Goal: Contribute content: Contribute content

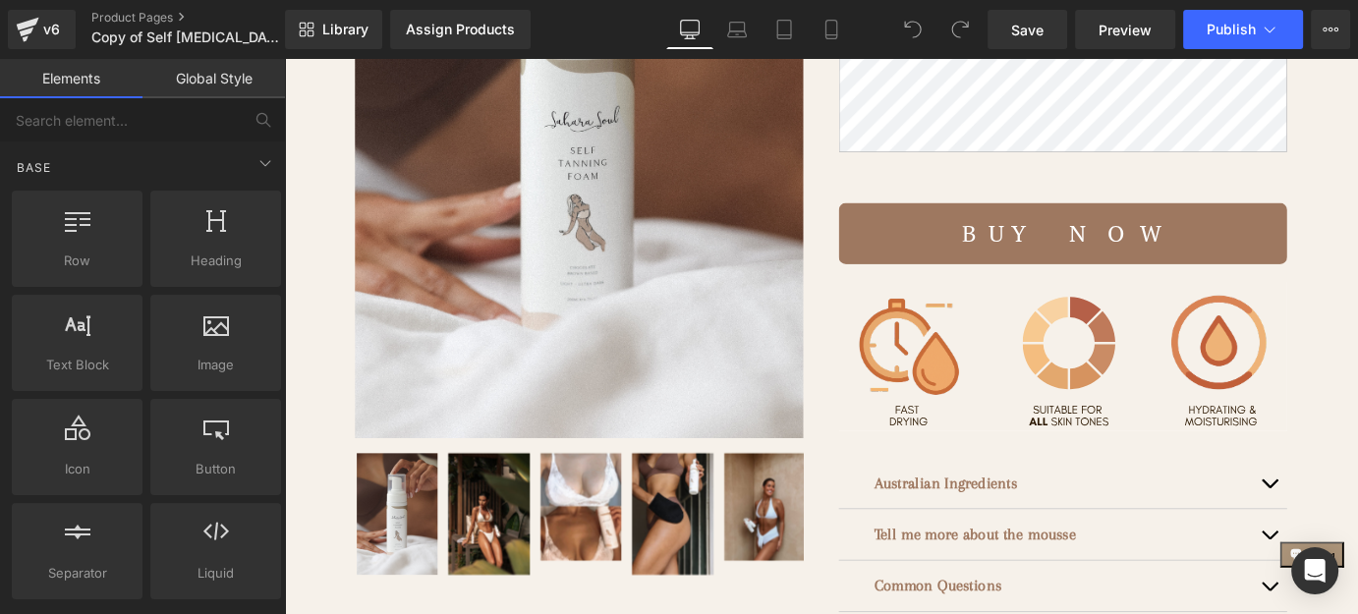
scroll to position [625, 0]
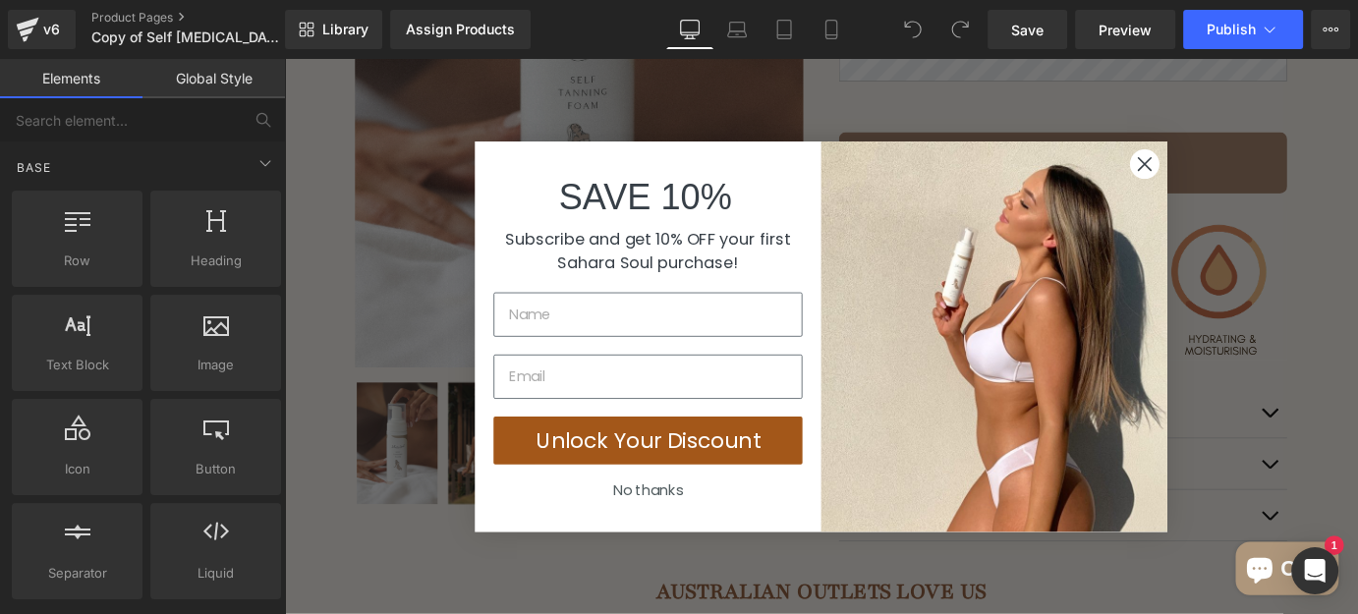
click at [1226, 180] on circle "Close dialog" at bounding box center [1236, 174] width 32 height 32
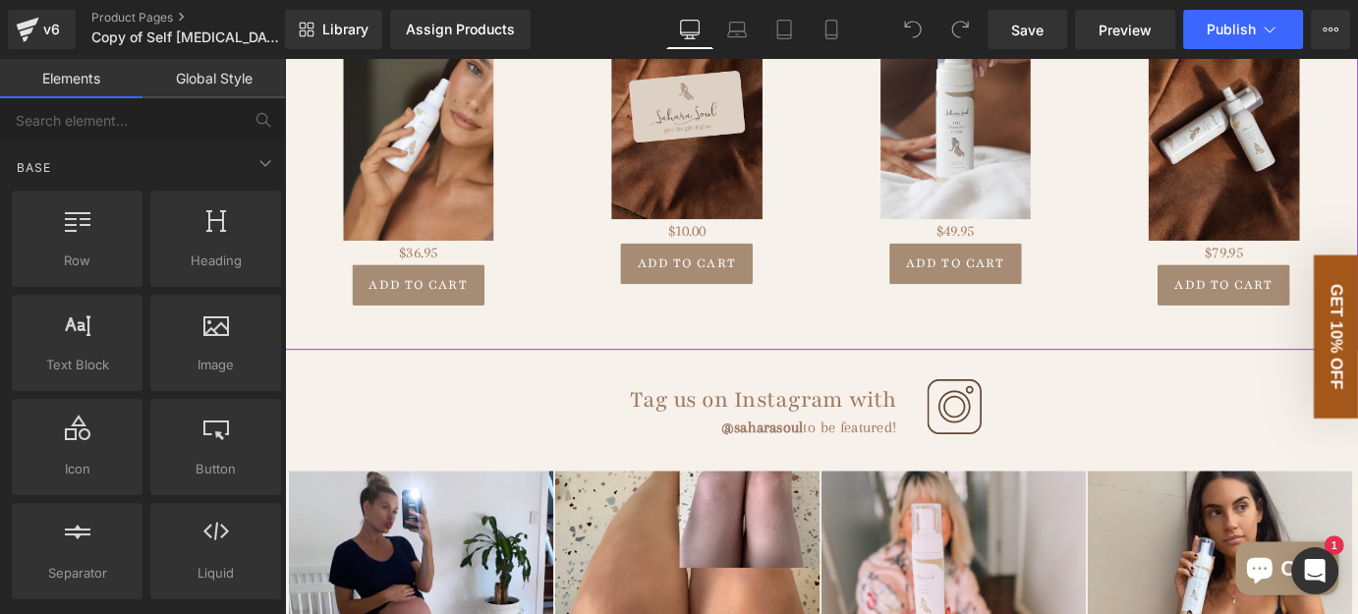
scroll to position [3304, 0]
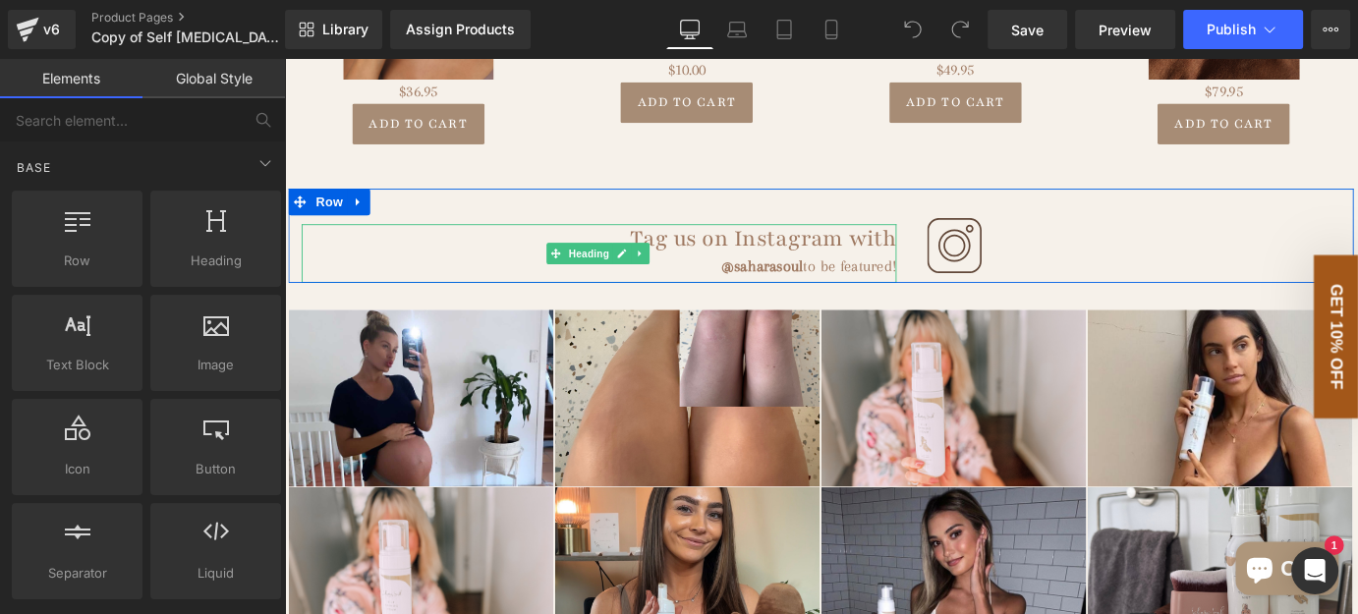
click at [863, 267] on h1 "Tag us on Instagram with" at bounding box center [633, 258] width 658 height 33
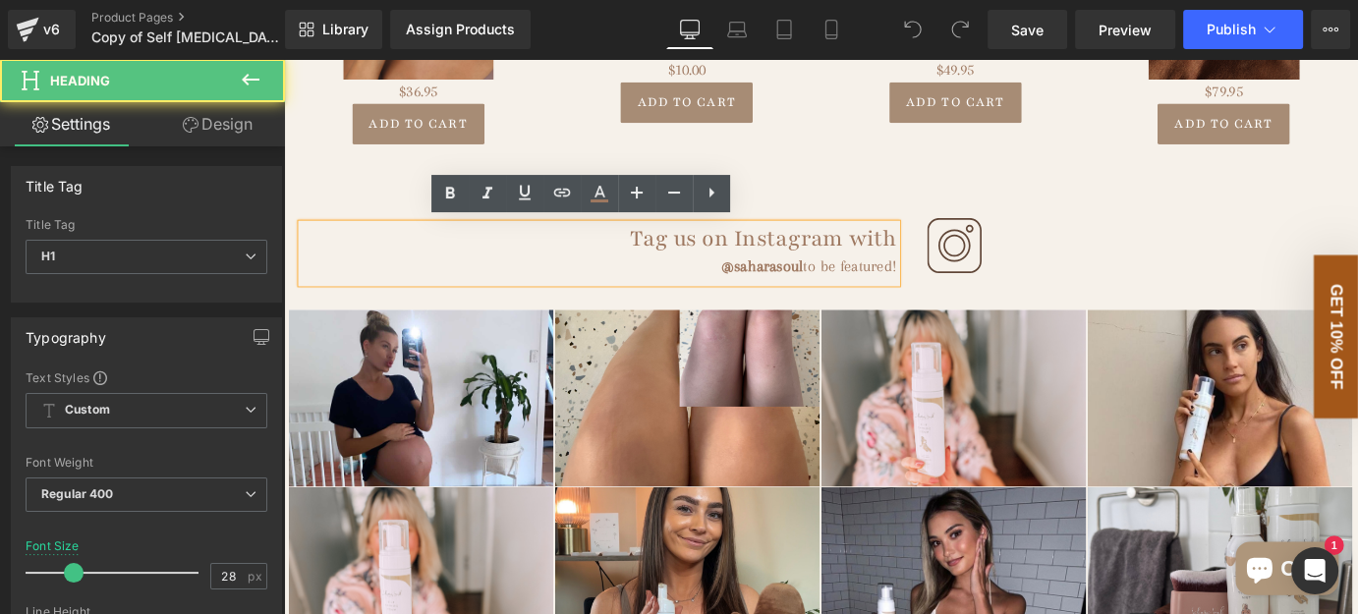
click at [856, 258] on h1 "Tag us on Instagram with" at bounding box center [633, 258] width 658 height 33
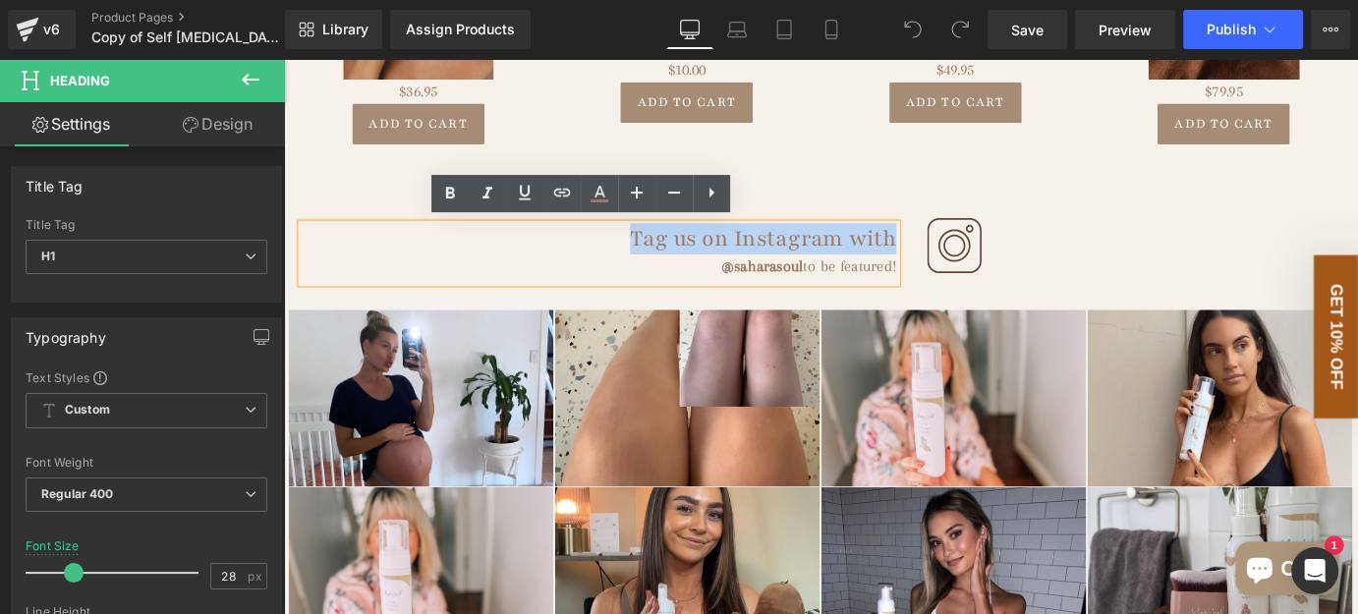
click at [856, 258] on h1 "Tag us on Instagram with" at bounding box center [633, 258] width 658 height 33
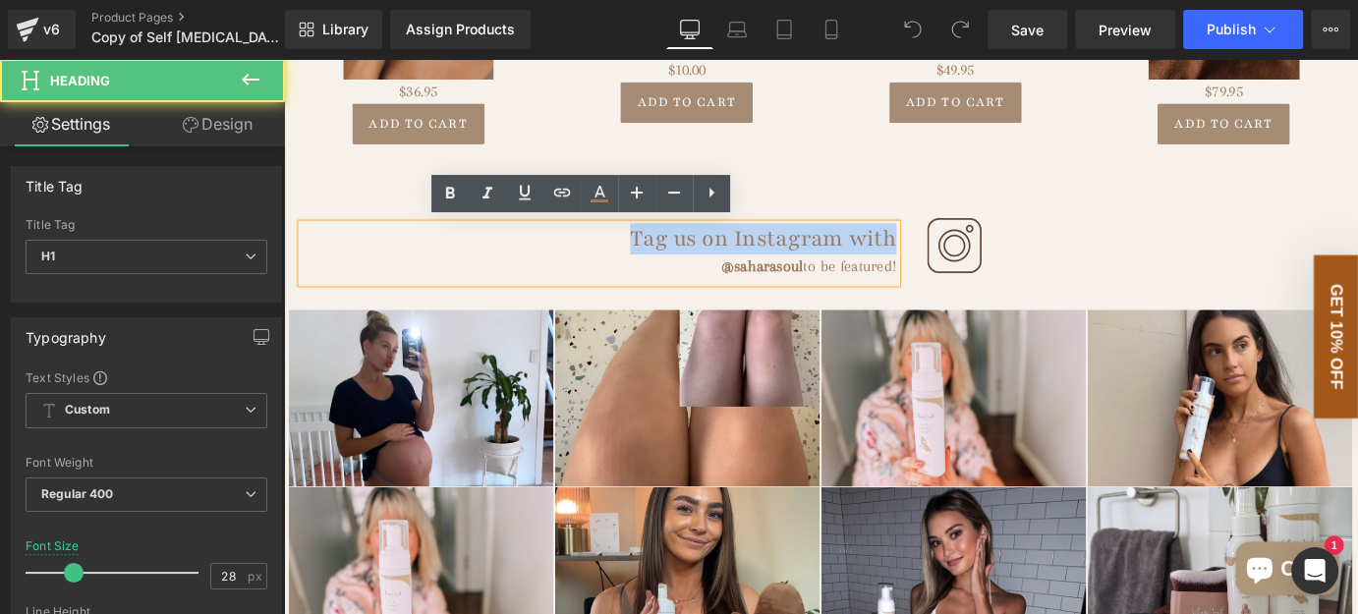
click at [873, 252] on h1 "Tag us on Instagram with" at bounding box center [633, 258] width 658 height 33
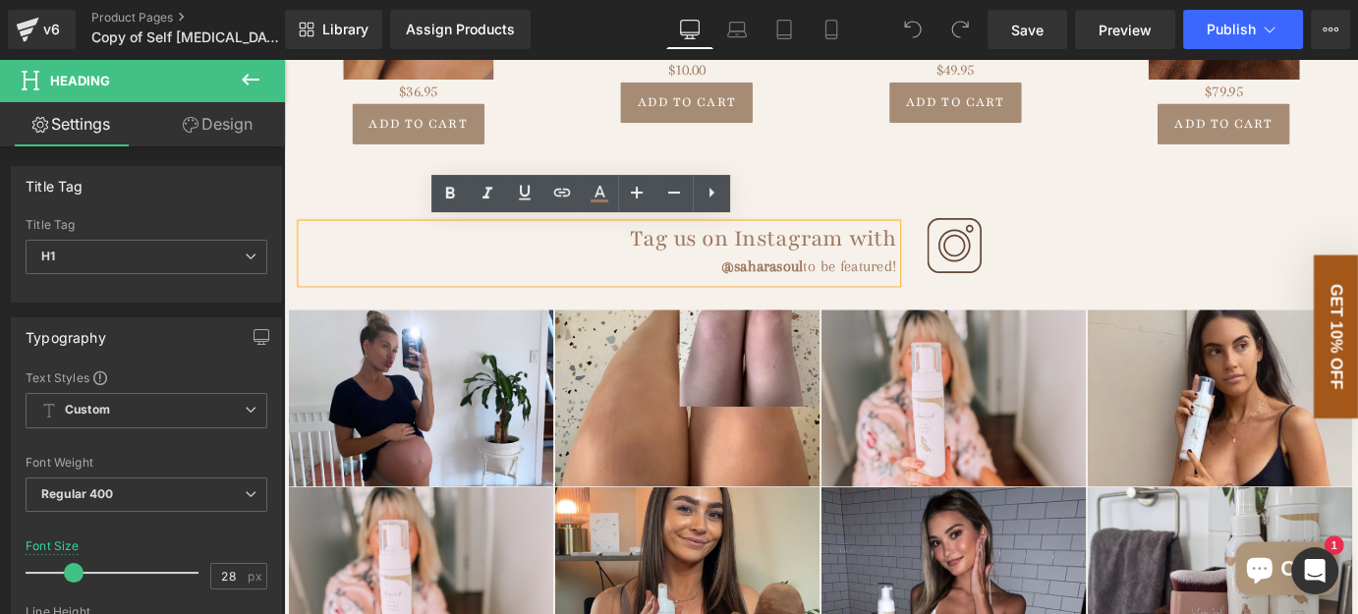
drag, startPoint x: 955, startPoint y: 247, endPoint x: 705, endPoint y: 259, distance: 249.8
click at [705, 259] on h1 "Tag us on Instagram with" at bounding box center [633, 258] width 658 height 33
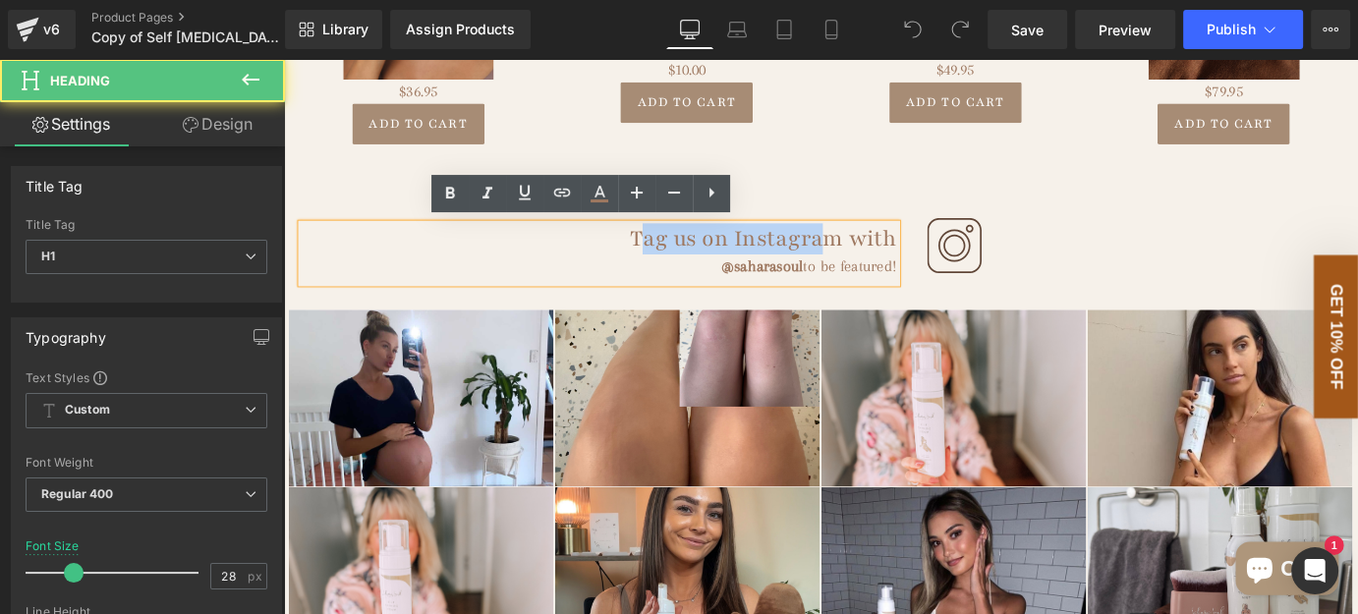
drag, startPoint x: 681, startPoint y: 259, endPoint x: 873, endPoint y: 250, distance: 192.7
click at [873, 250] on h1 "Tag us on Instagram with" at bounding box center [633, 258] width 658 height 33
click at [884, 250] on h1 "Tag us on Instagram with" at bounding box center [633, 258] width 658 height 33
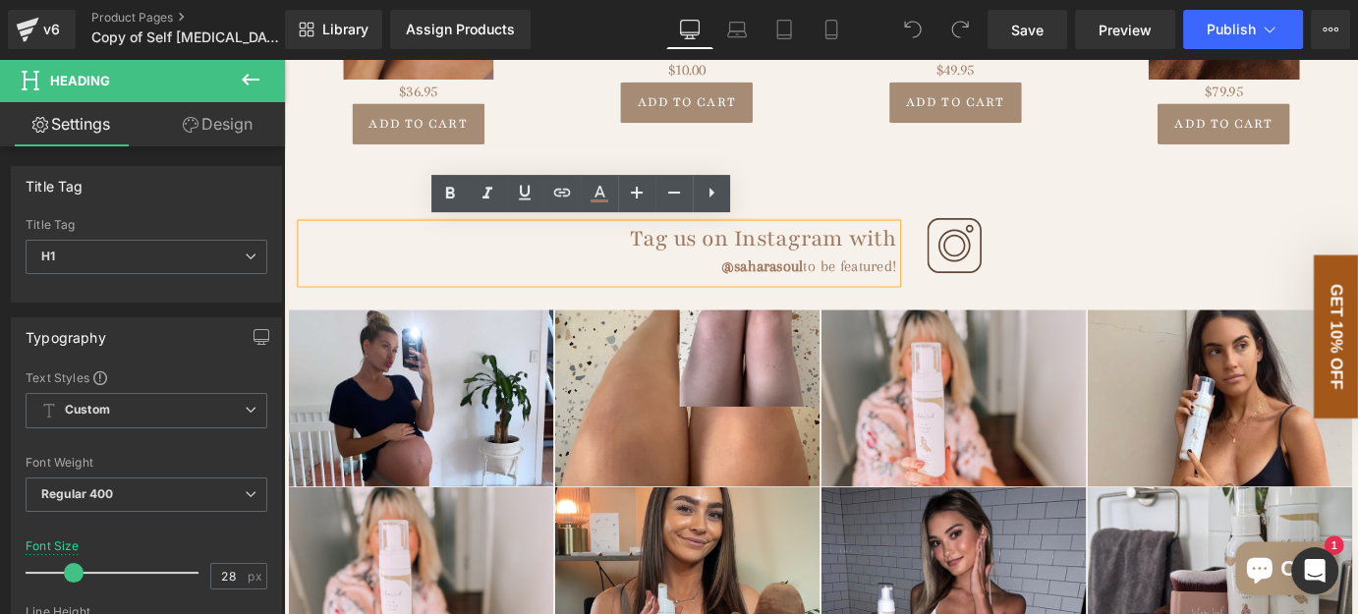
click at [678, 260] on h1 "Tag us on Instagram with" at bounding box center [633, 258] width 658 height 33
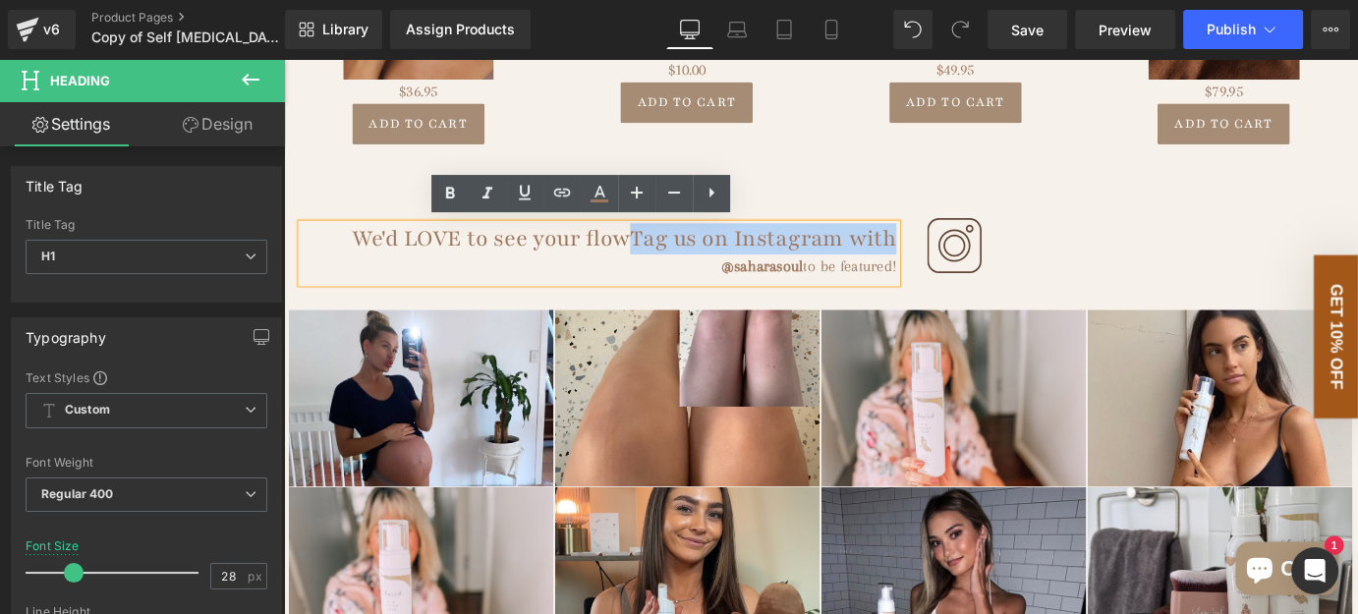
drag, startPoint x: 677, startPoint y: 254, endPoint x: 948, endPoint y: 258, distance: 271.1
click at [948, 258] on h1 "We'd LOVE to see your flowTag us on Instagram with" at bounding box center [633, 258] width 658 height 33
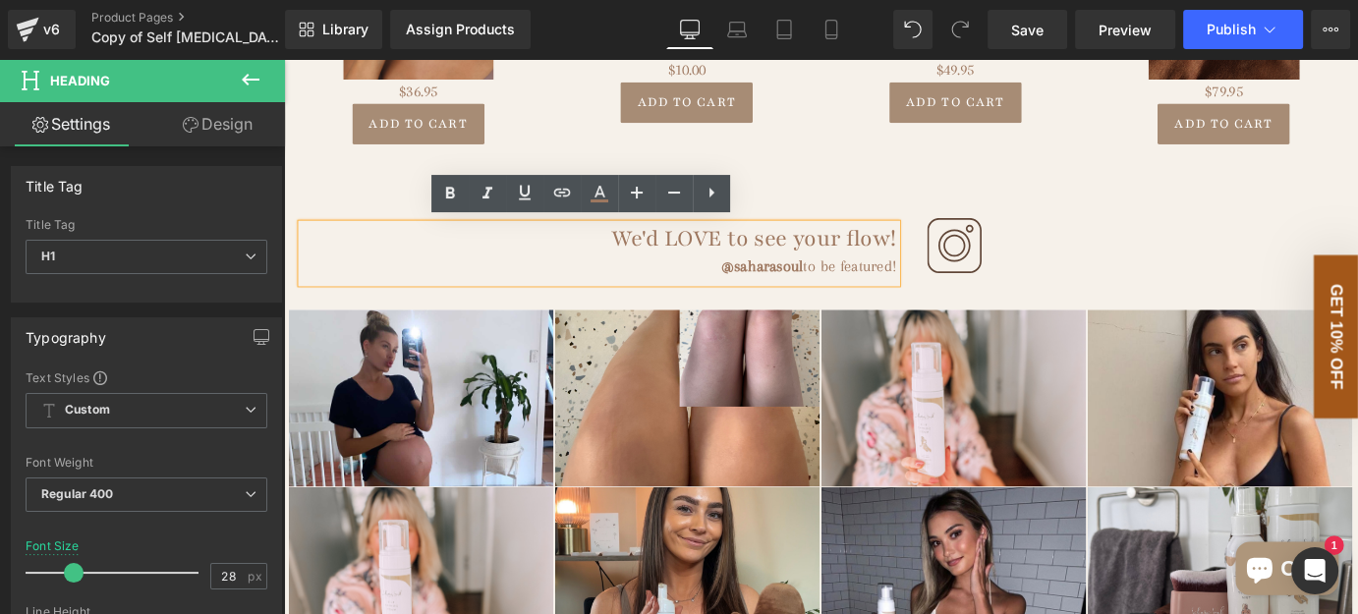
click at [753, 258] on h1 "We'd LOVE to see your flow!" at bounding box center [633, 258] width 658 height 33
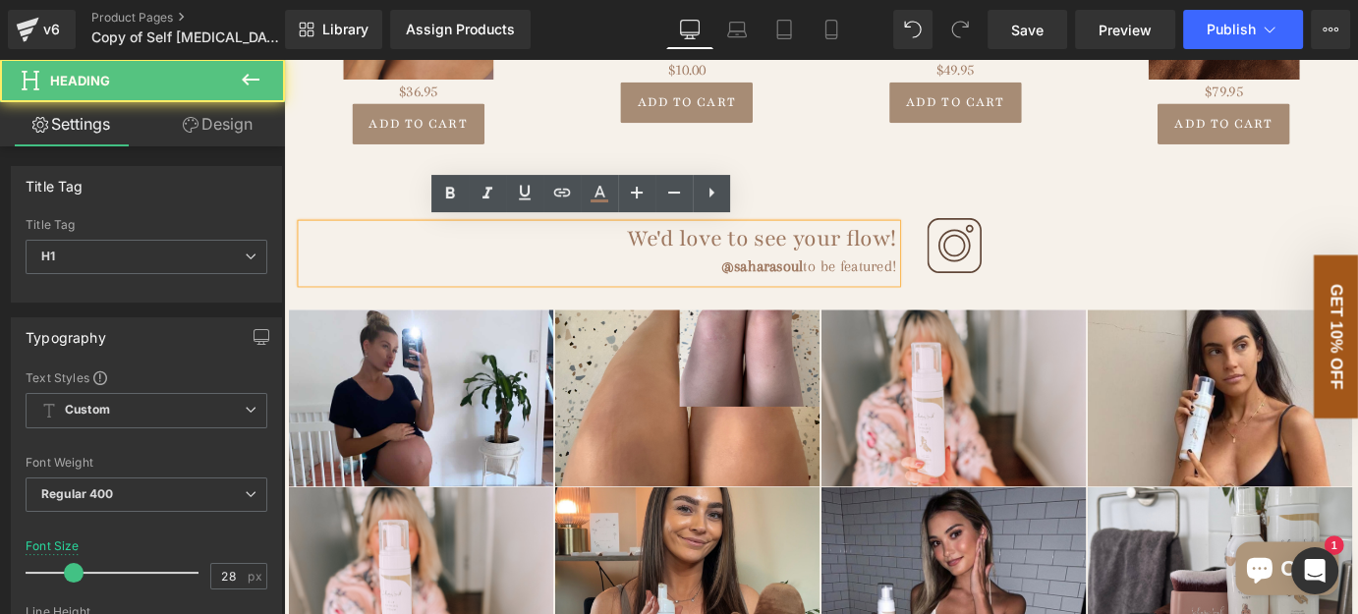
click at [820, 262] on h1 "We'd love to see your flow!" at bounding box center [633, 258] width 658 height 33
click at [904, 252] on h1 "We'd love to see your flow!" at bounding box center [633, 258] width 658 height 33
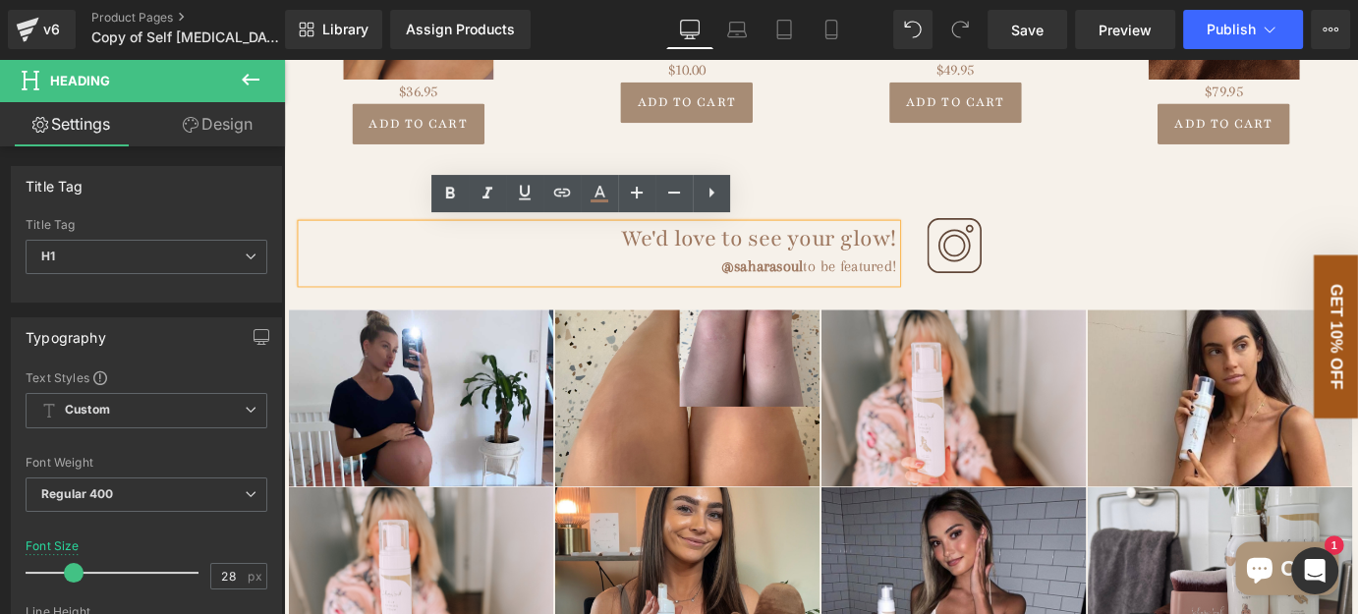
click at [1164, 216] on div "We'd love to see your glow! @saharasoul to be featured! Heading Image Row" at bounding box center [878, 254] width 1179 height 104
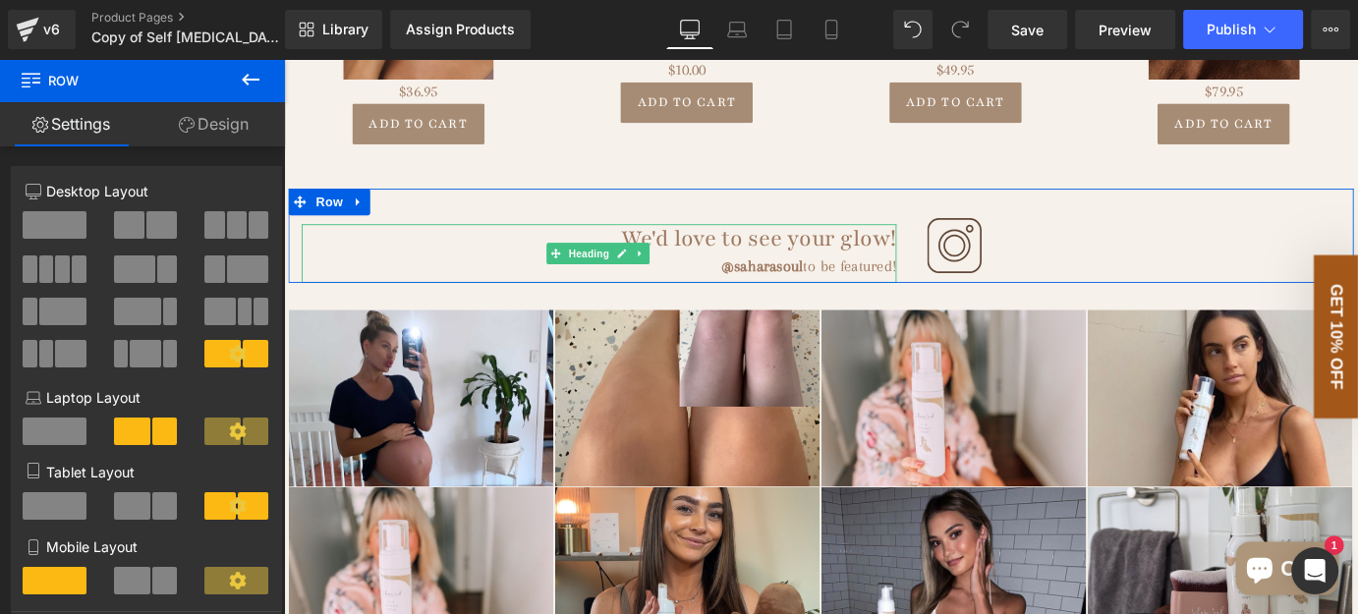
click at [942, 285] on div "@saharasoul to be featured!" at bounding box center [633, 288] width 658 height 27
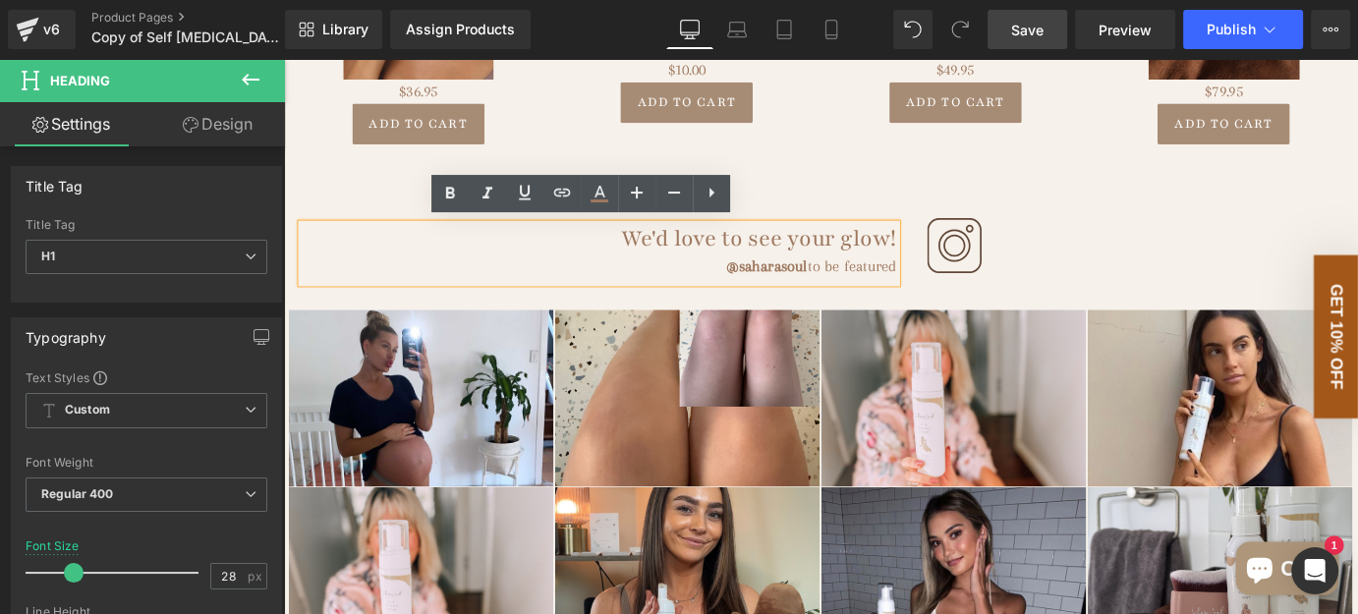
click at [1026, 28] on span "Save" at bounding box center [1027, 30] width 32 height 21
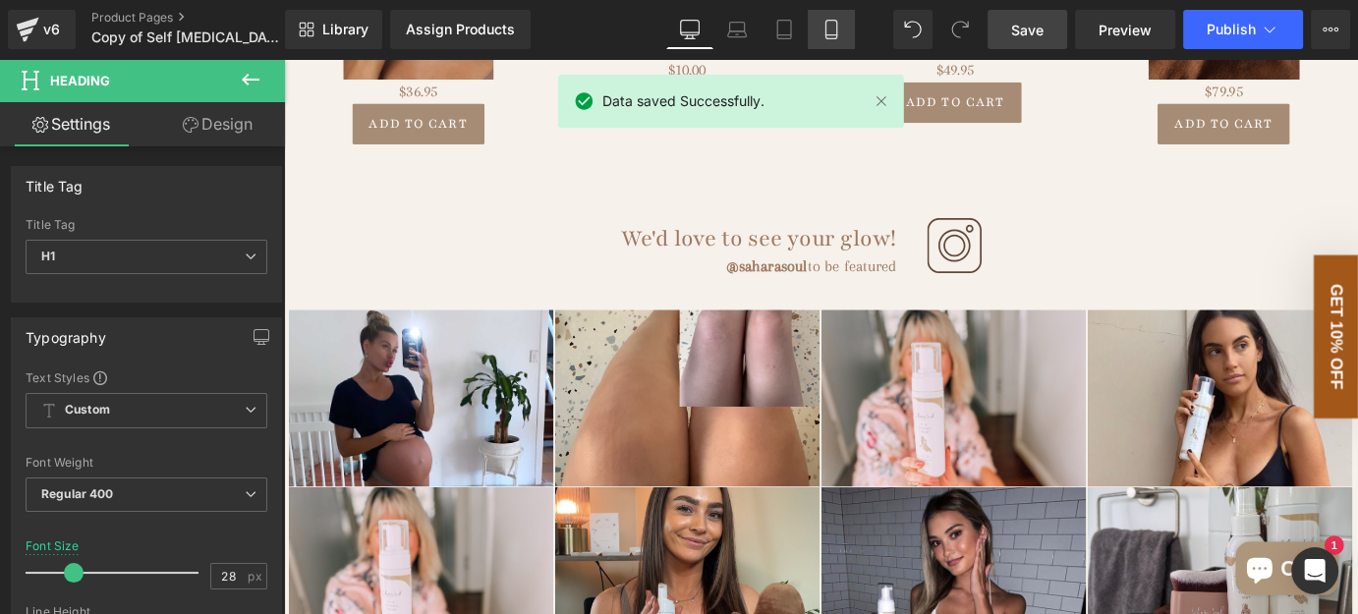
click at [807, 33] on link "Mobile" at bounding box center [830, 29] width 47 height 39
type input "27"
type input "100"
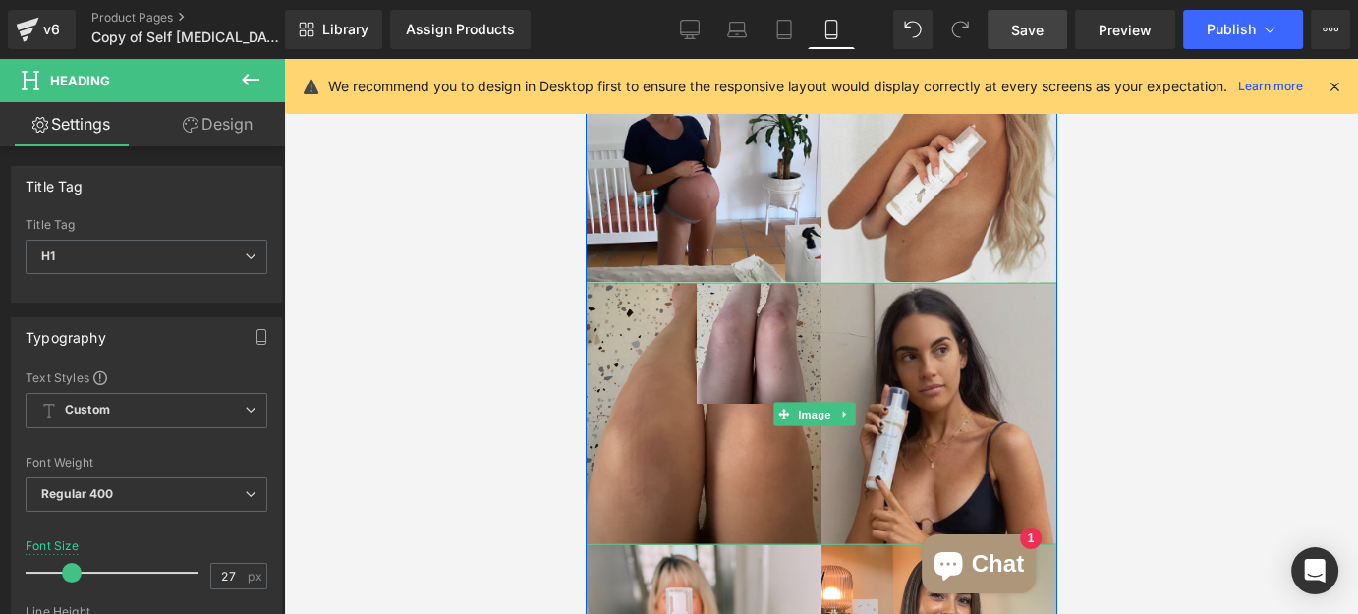
scroll to position [4286, 0]
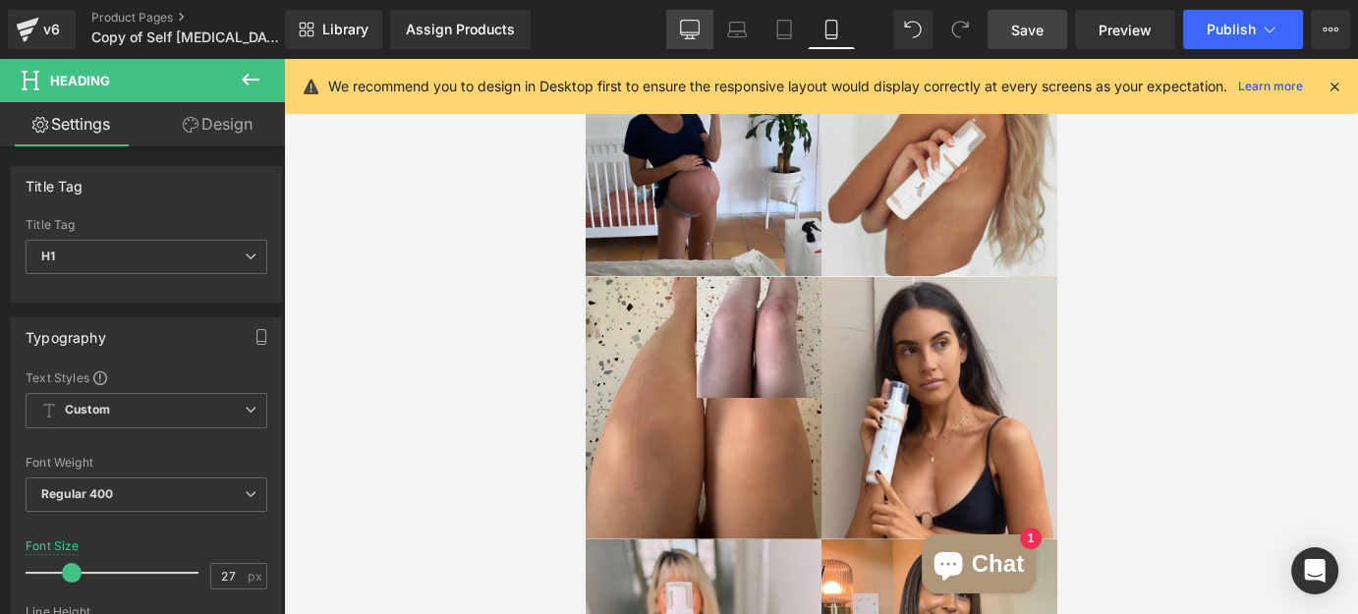
click at [676, 16] on link "Desktop" at bounding box center [689, 29] width 47 height 39
type input "28"
type input "100"
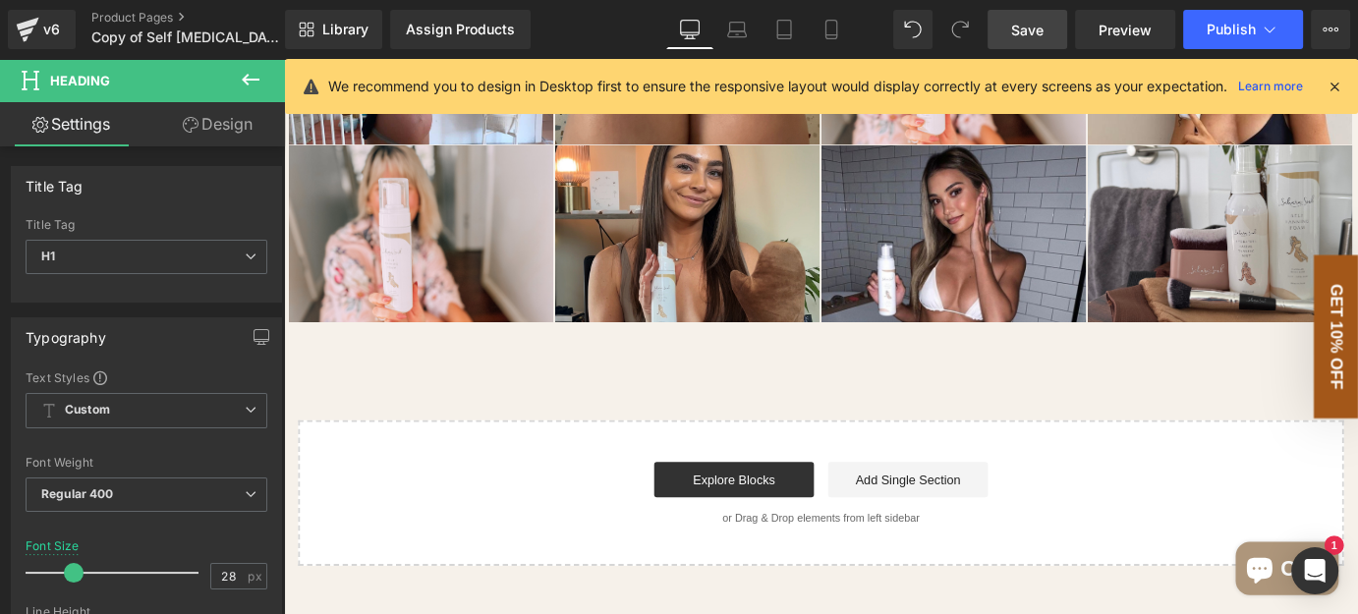
scroll to position [3564, 0]
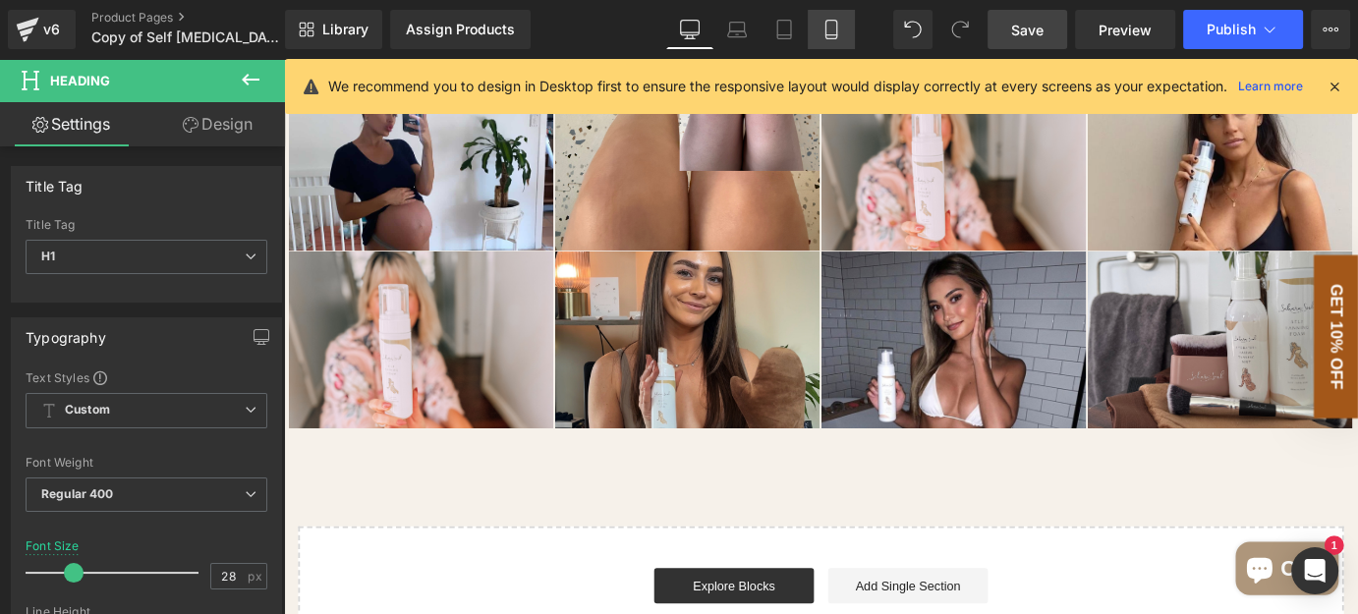
click at [830, 20] on icon at bounding box center [831, 30] width 20 height 20
type input "27"
type input "100"
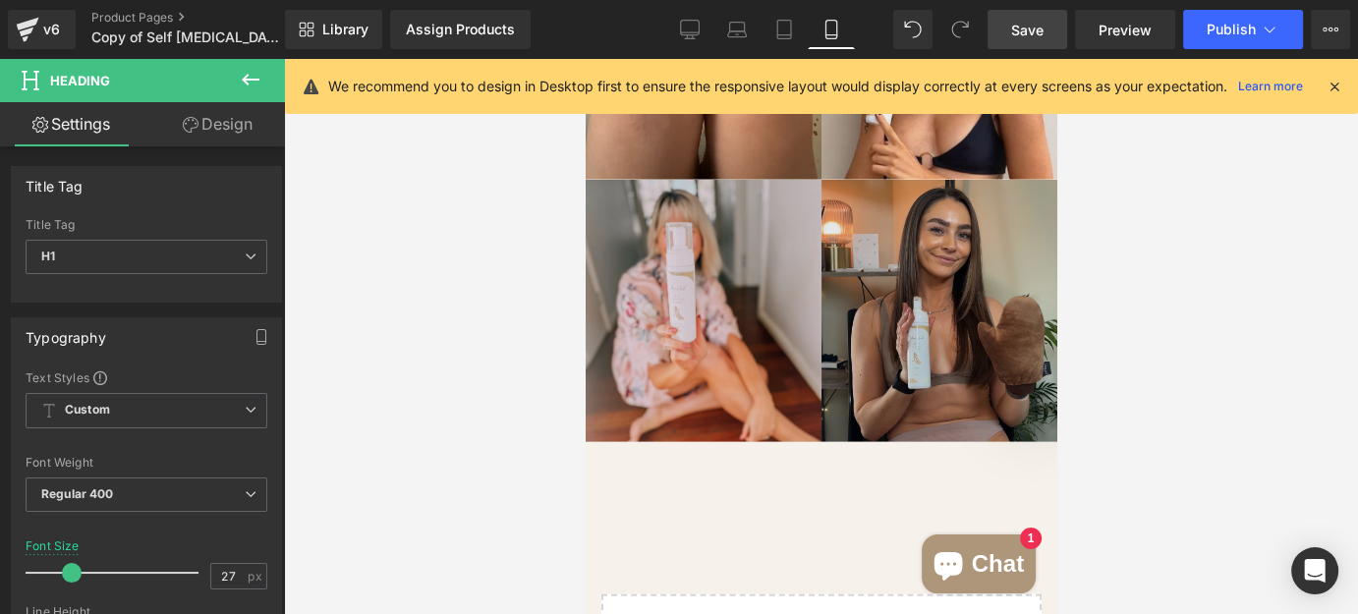
scroll to position [4554, 0]
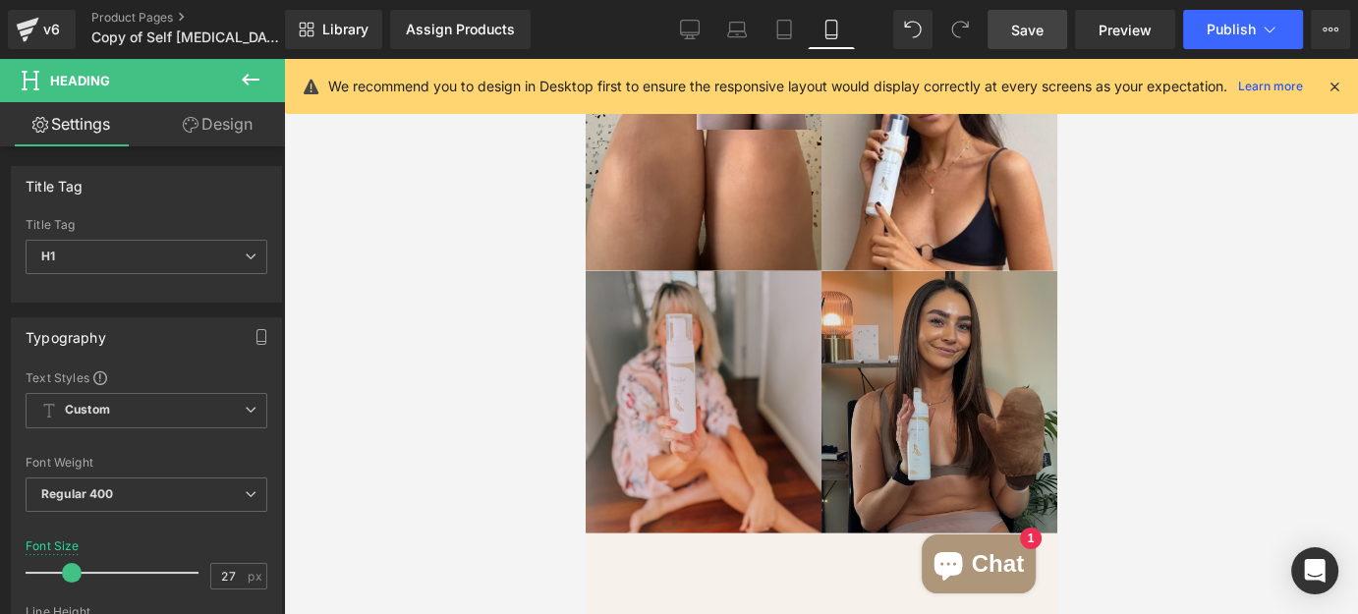
click at [877, 323] on img at bounding box center [820, 402] width 472 height 262
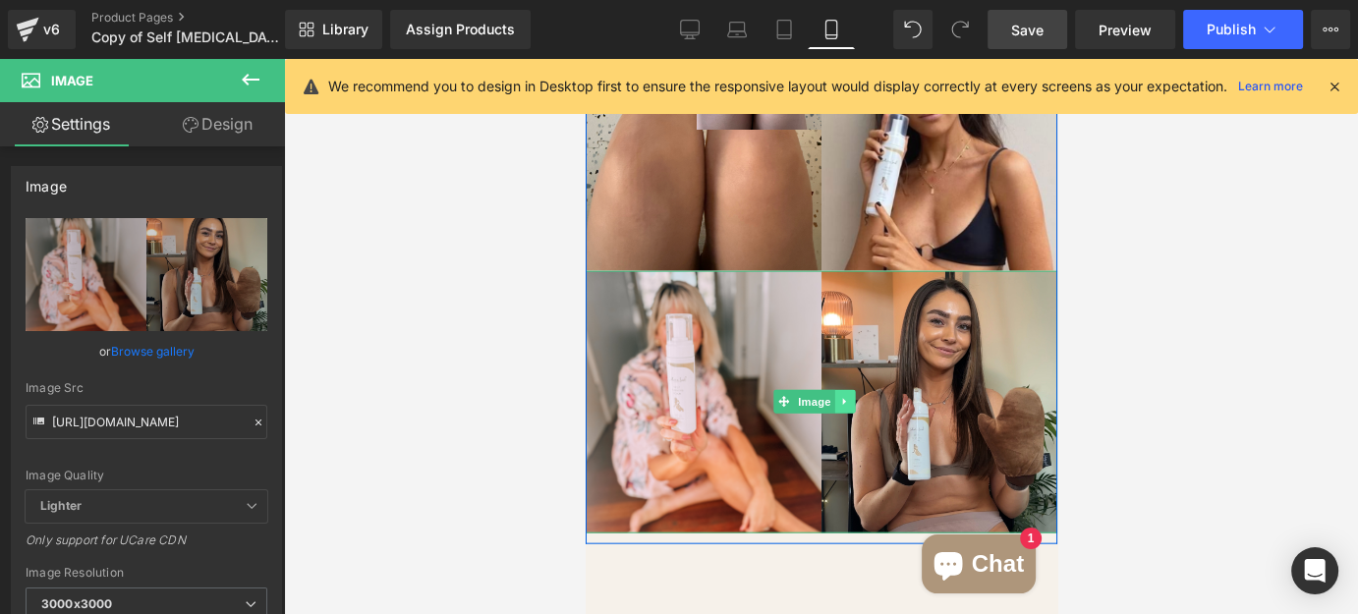
click at [841, 390] on link at bounding box center [844, 402] width 21 height 24
click at [833, 390] on link at bounding box center [833, 402] width 21 height 24
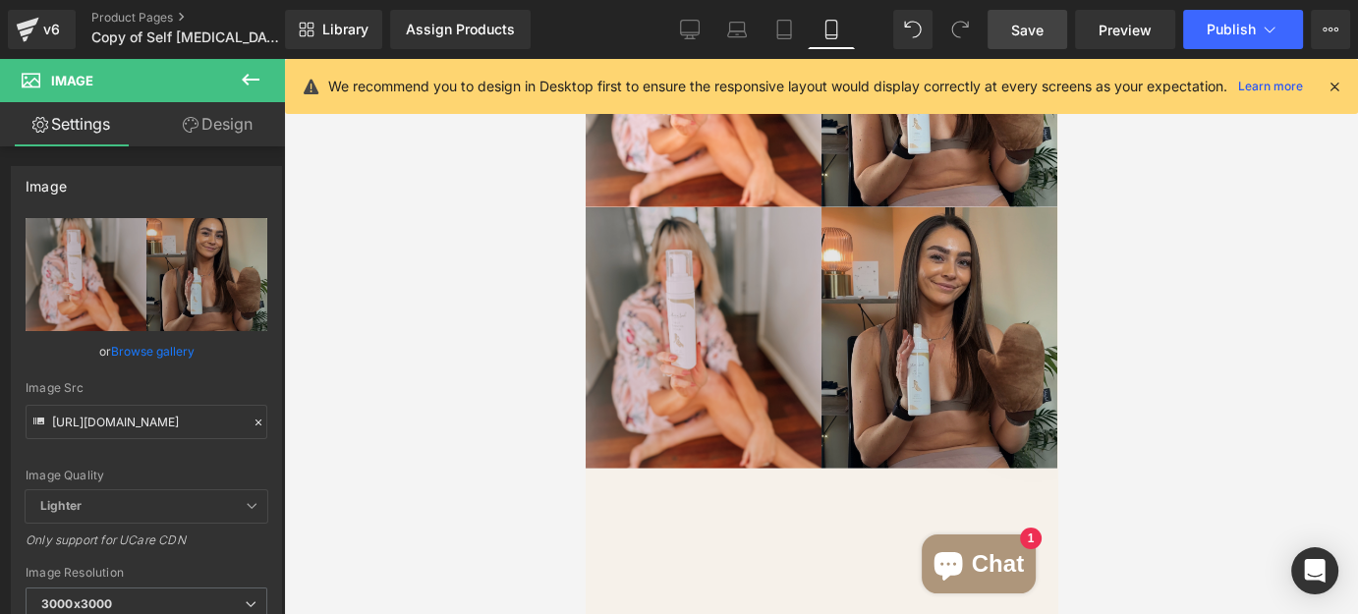
click at [713, 300] on img at bounding box center [820, 338] width 472 height 262
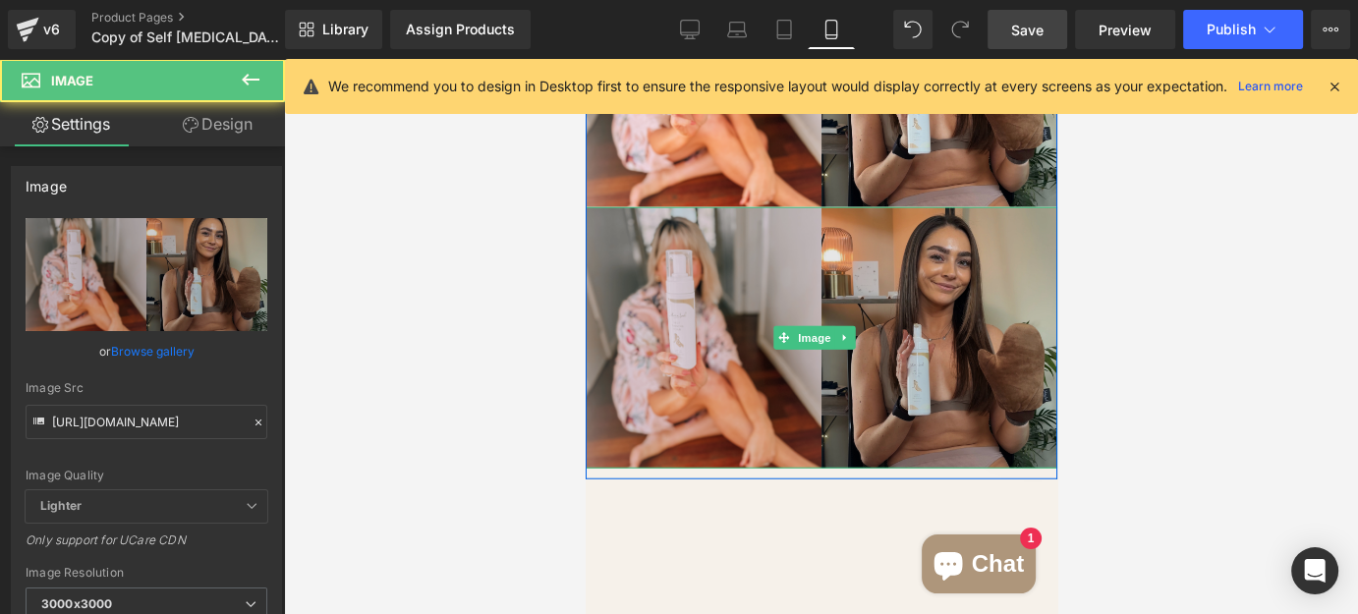
scroll to position [4881, 0]
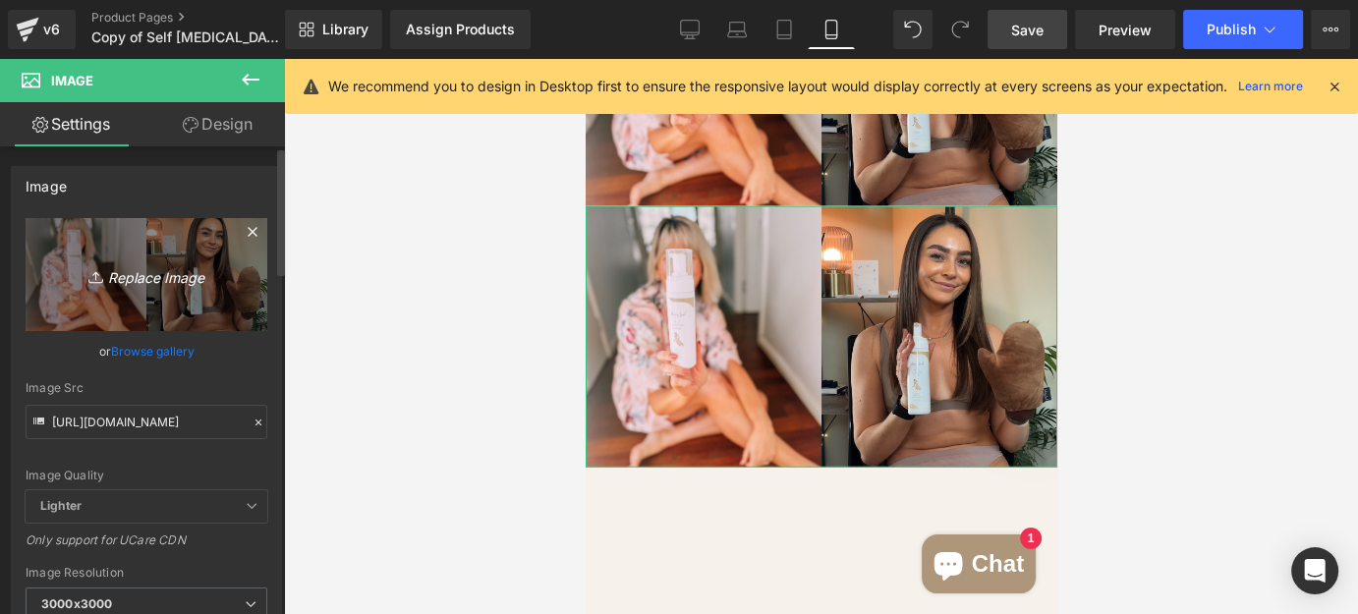
click at [194, 277] on icon "Replace Image" at bounding box center [146, 274] width 157 height 25
type input "C:\fakepath\Supermarket brands (900 x 500 px) (3).svg"
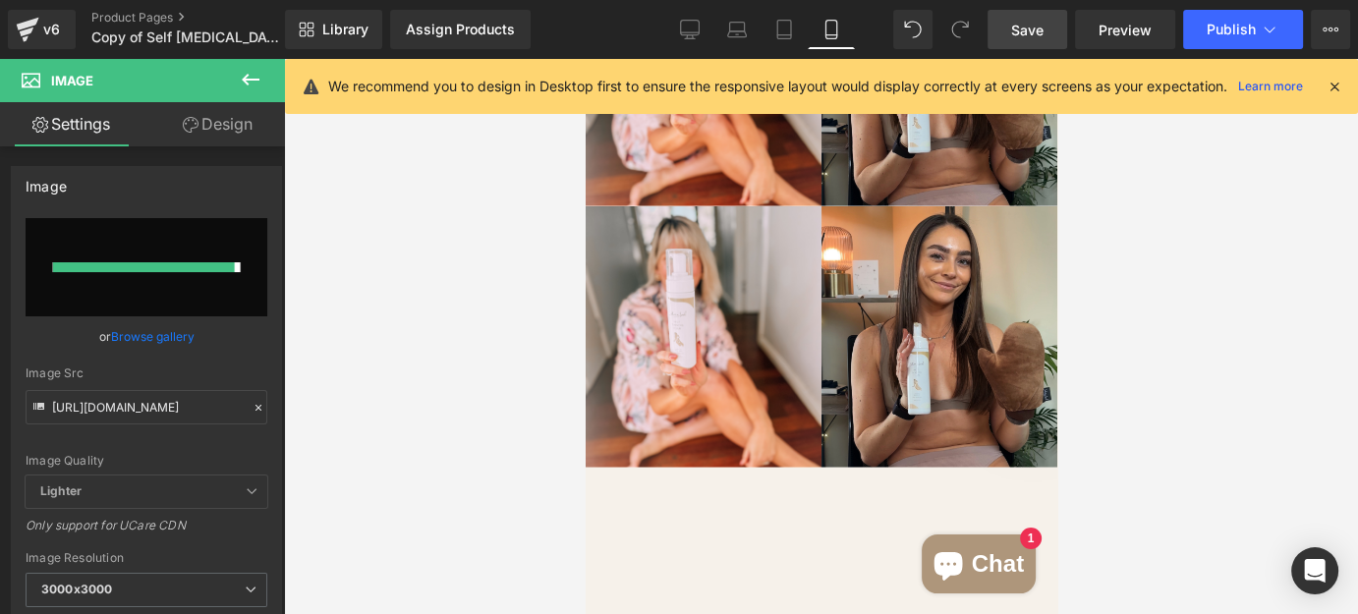
type input "[URL][DOMAIN_NAME]"
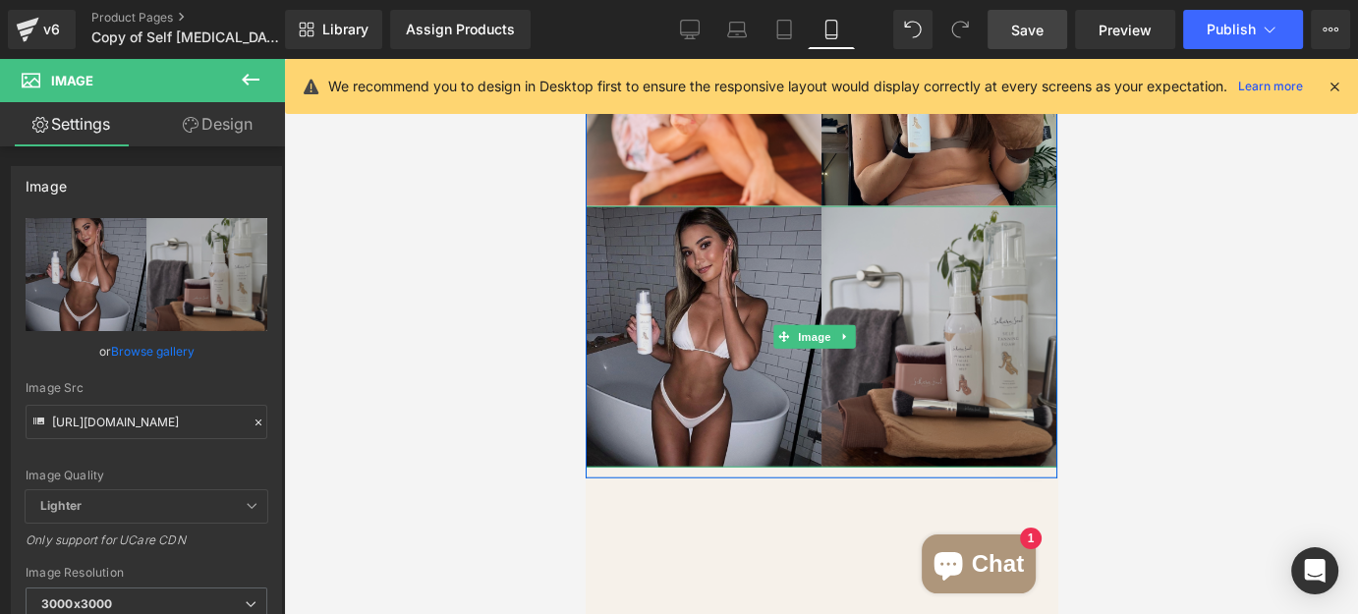
click at [768, 237] on img at bounding box center [820, 337] width 472 height 262
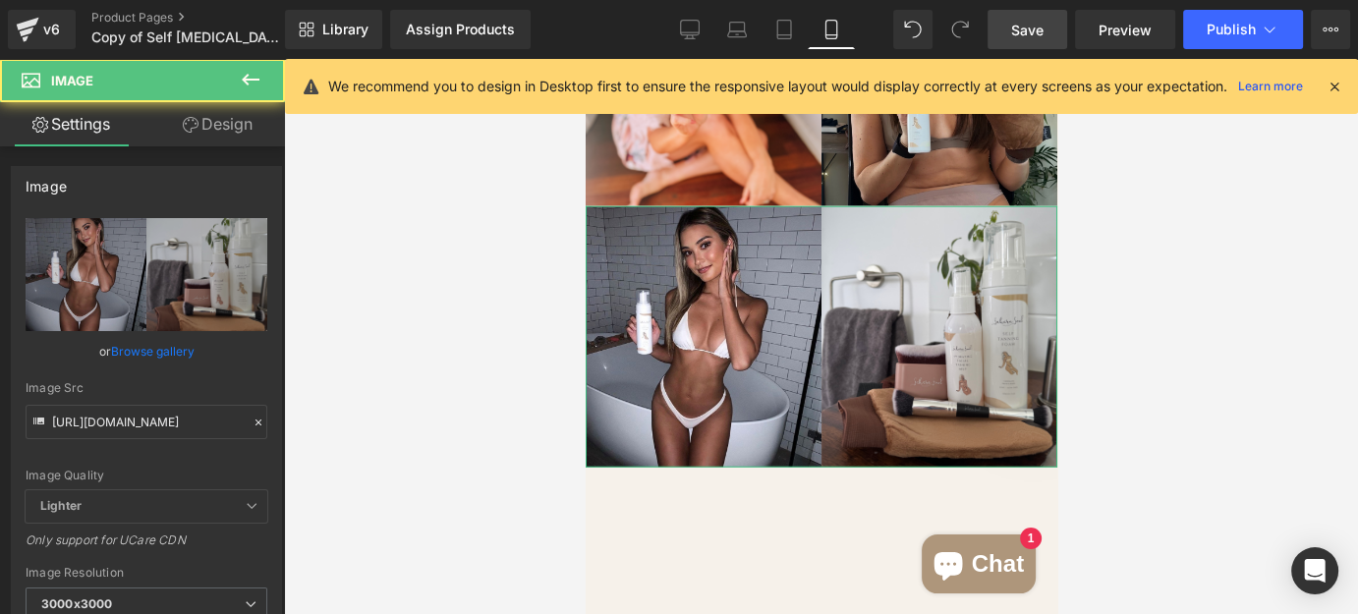
click at [237, 116] on link "Design" at bounding box center [217, 124] width 142 height 44
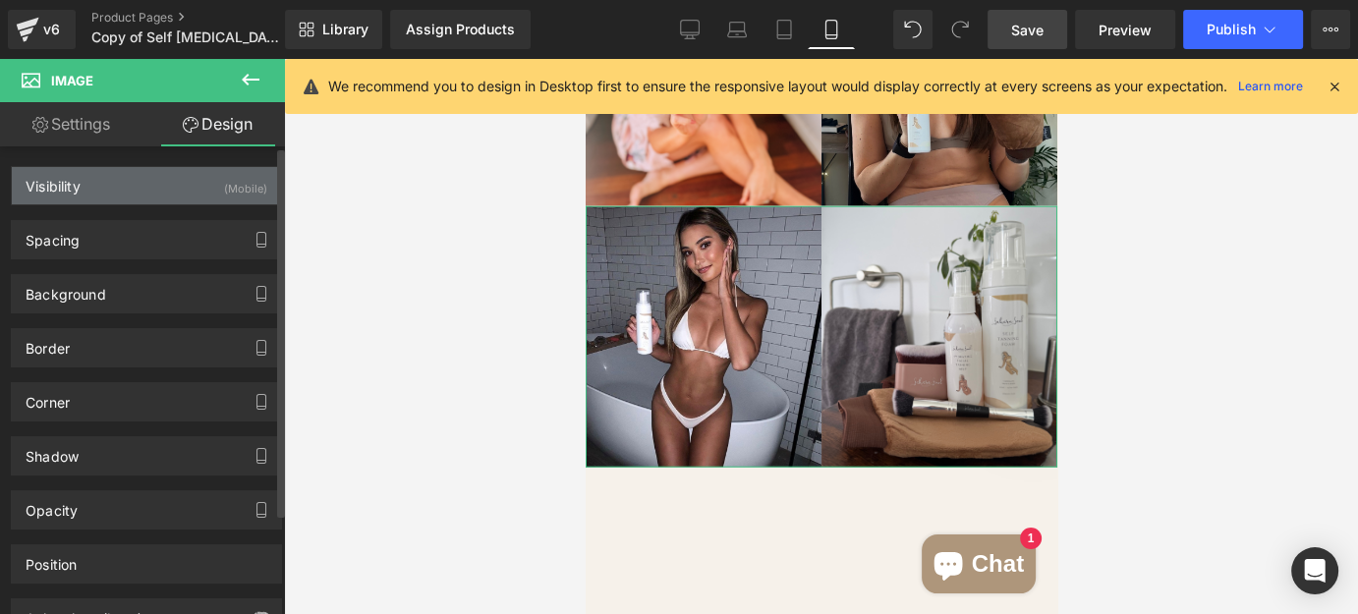
click at [175, 200] on div "Visibility (Mobile)" at bounding box center [146, 185] width 269 height 37
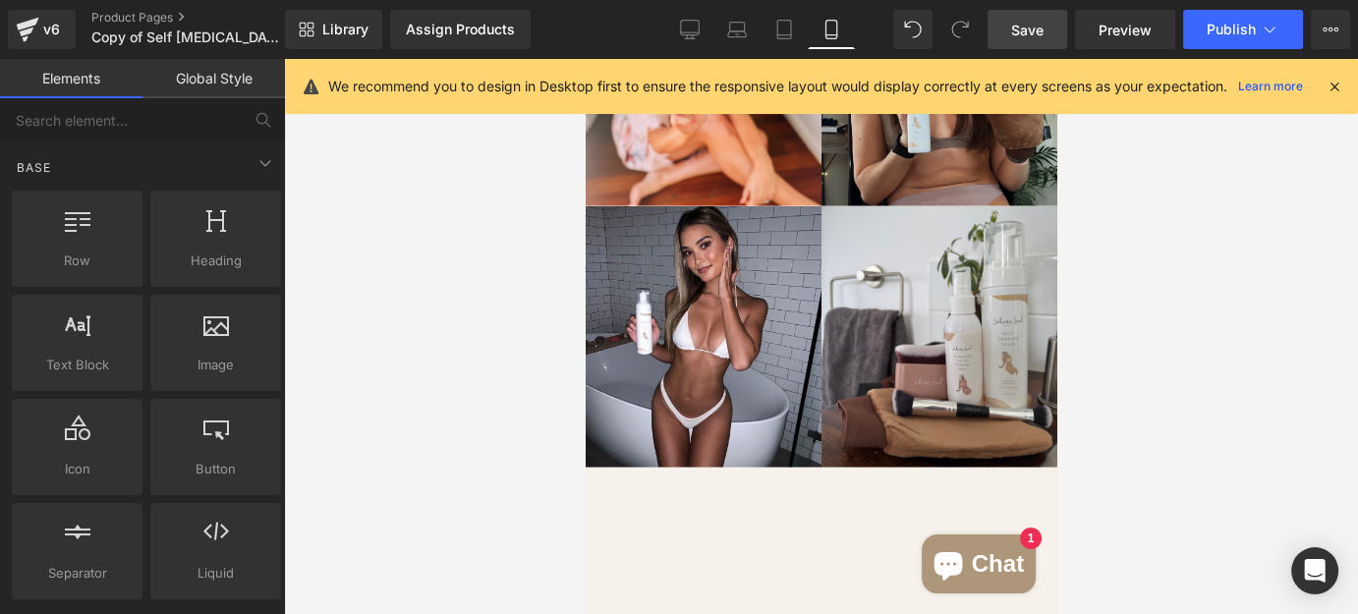
click at [313, 282] on div at bounding box center [821, 336] width 1074 height 555
click at [689, 28] on icon at bounding box center [690, 30] width 20 height 20
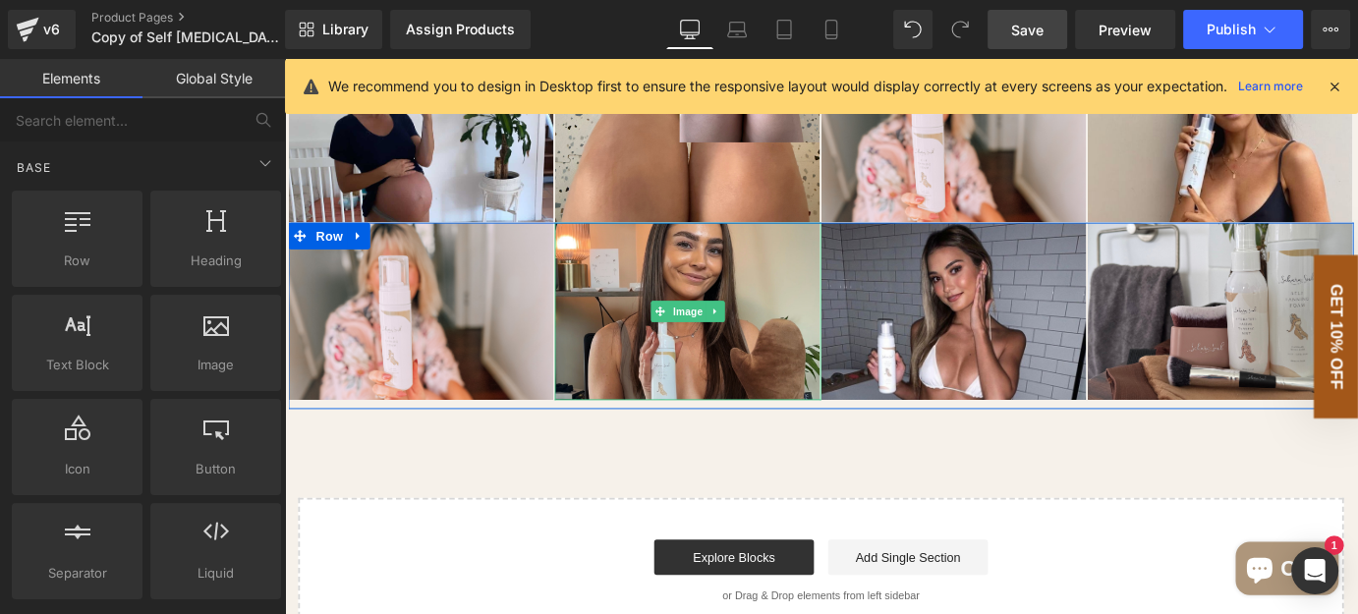
scroll to position [3238, 0]
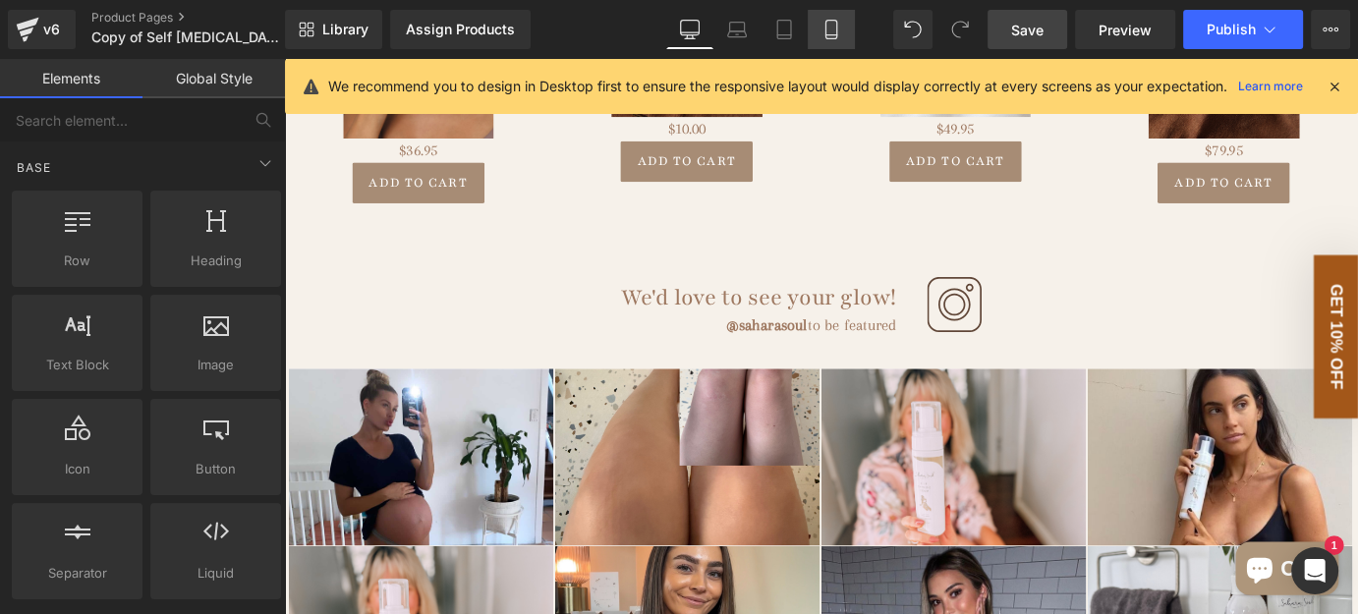
drag, startPoint x: 822, startPoint y: 21, endPoint x: 269, endPoint y: 133, distance: 564.3
click at [822, 21] on icon at bounding box center [831, 30] width 20 height 20
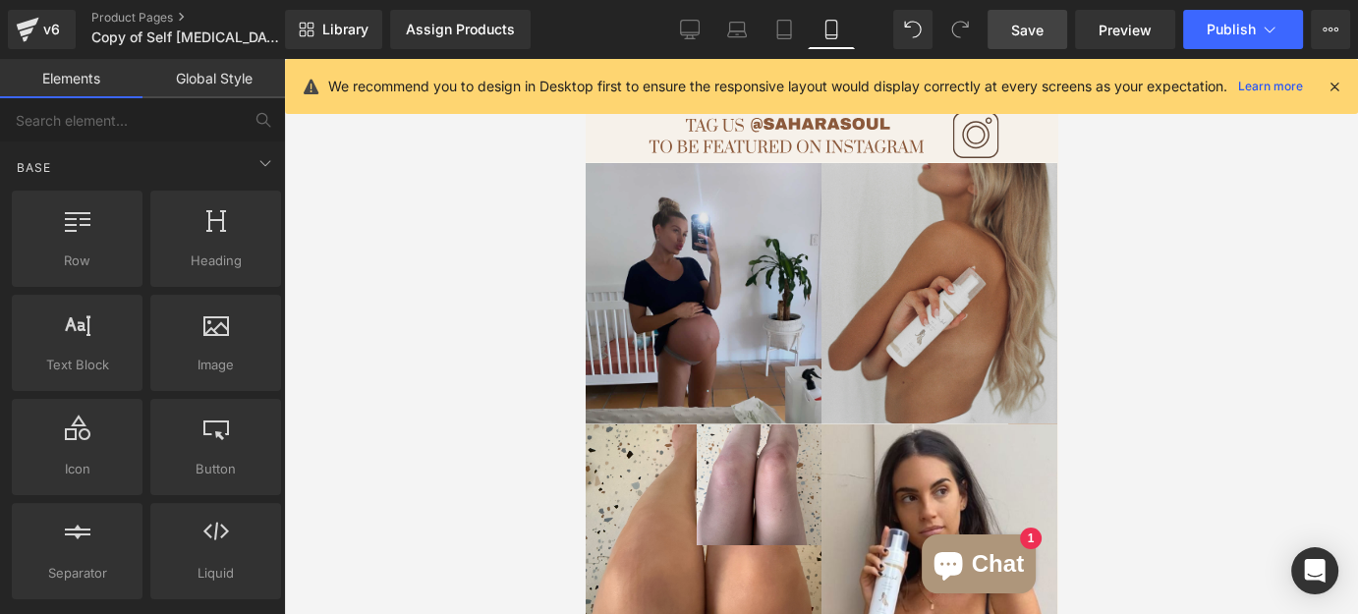
scroll to position [4026, 0]
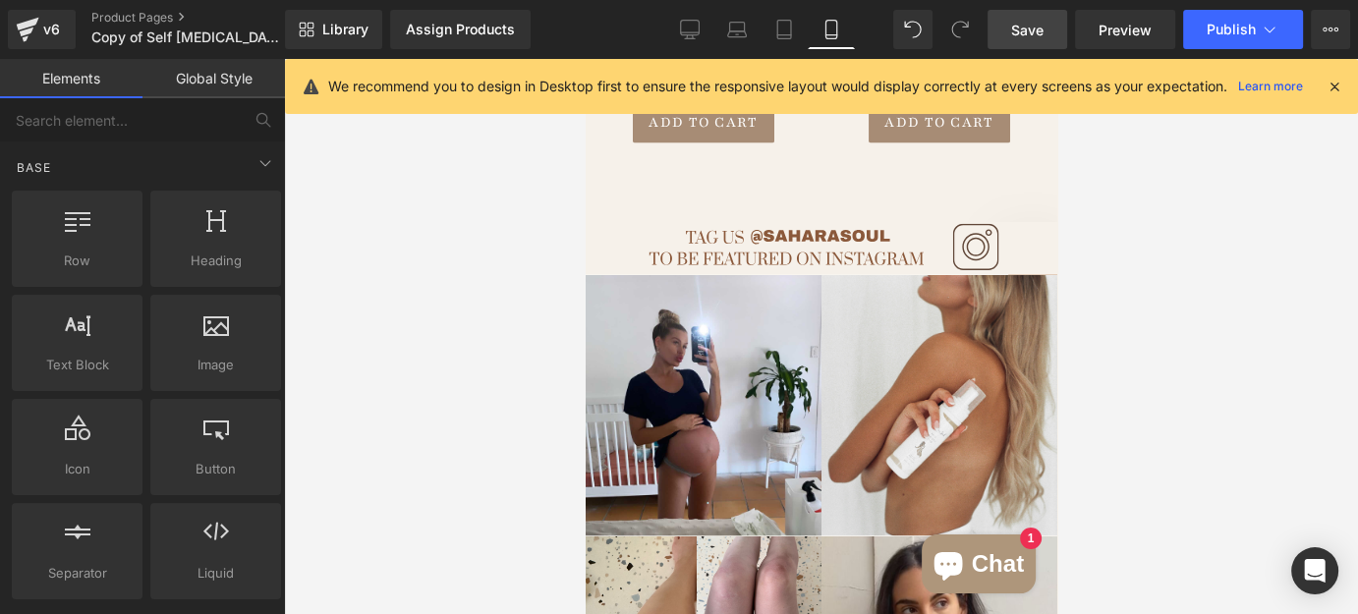
drag, startPoint x: 998, startPoint y: 29, endPoint x: 185, endPoint y: 228, distance: 837.2
click at [998, 29] on link "Save" at bounding box center [1027, 29] width 80 height 39
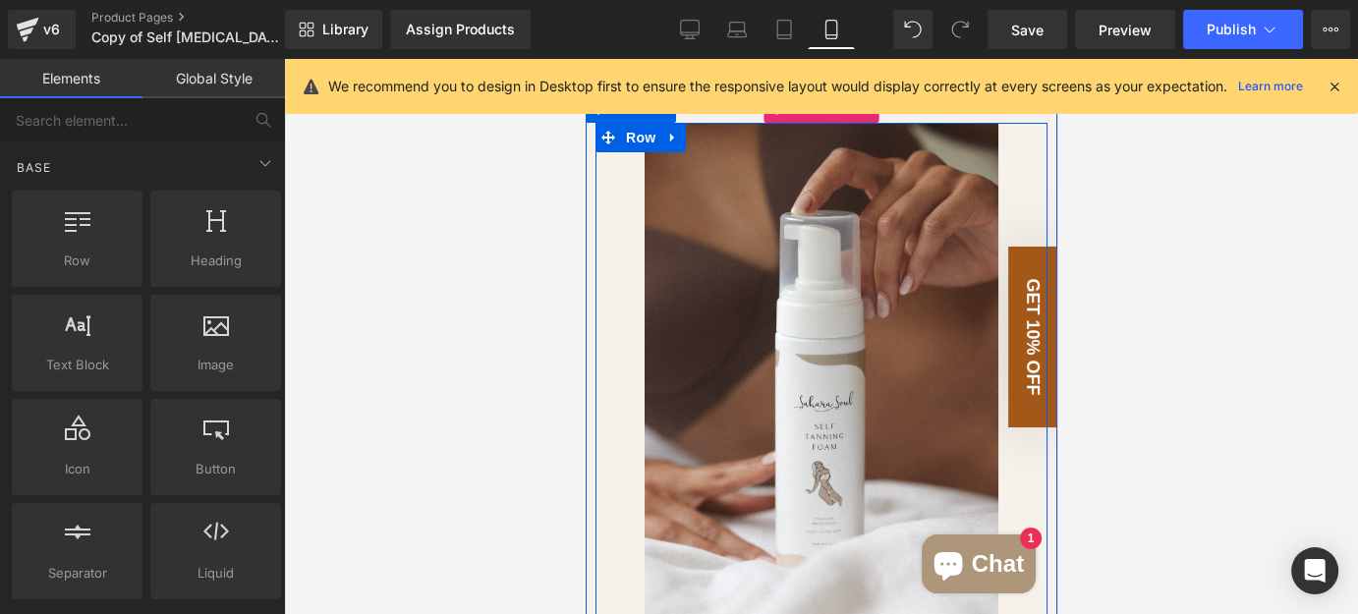
scroll to position [0, 0]
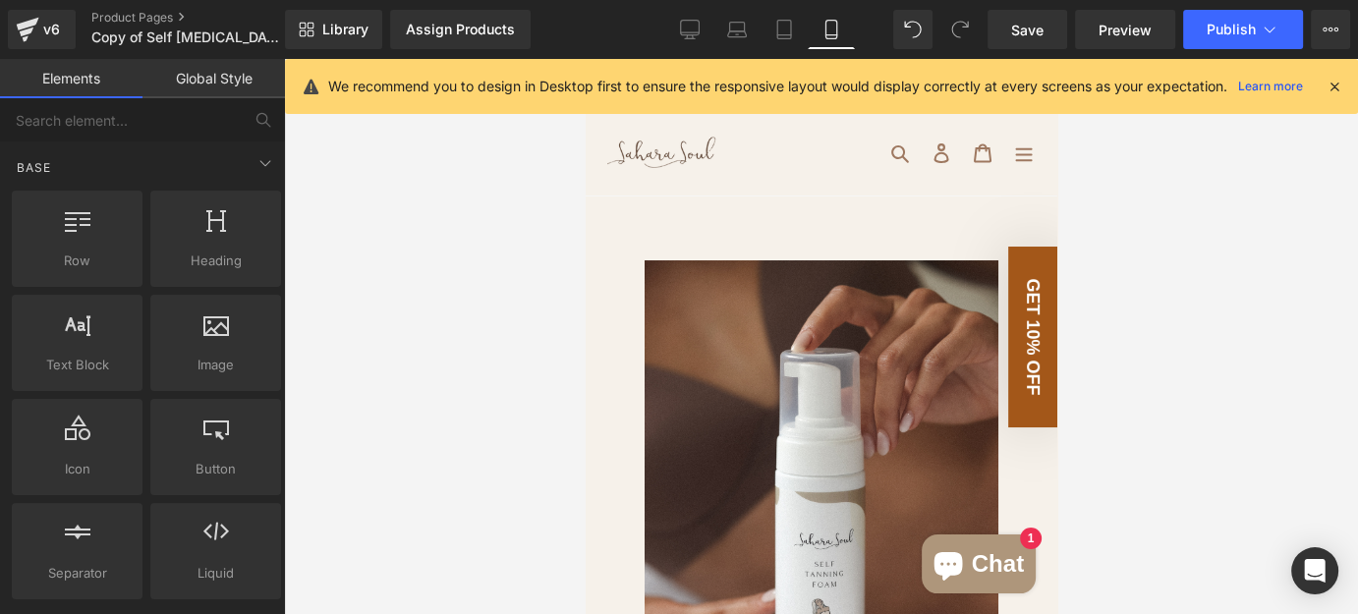
click at [414, 239] on div at bounding box center [821, 336] width 1074 height 555
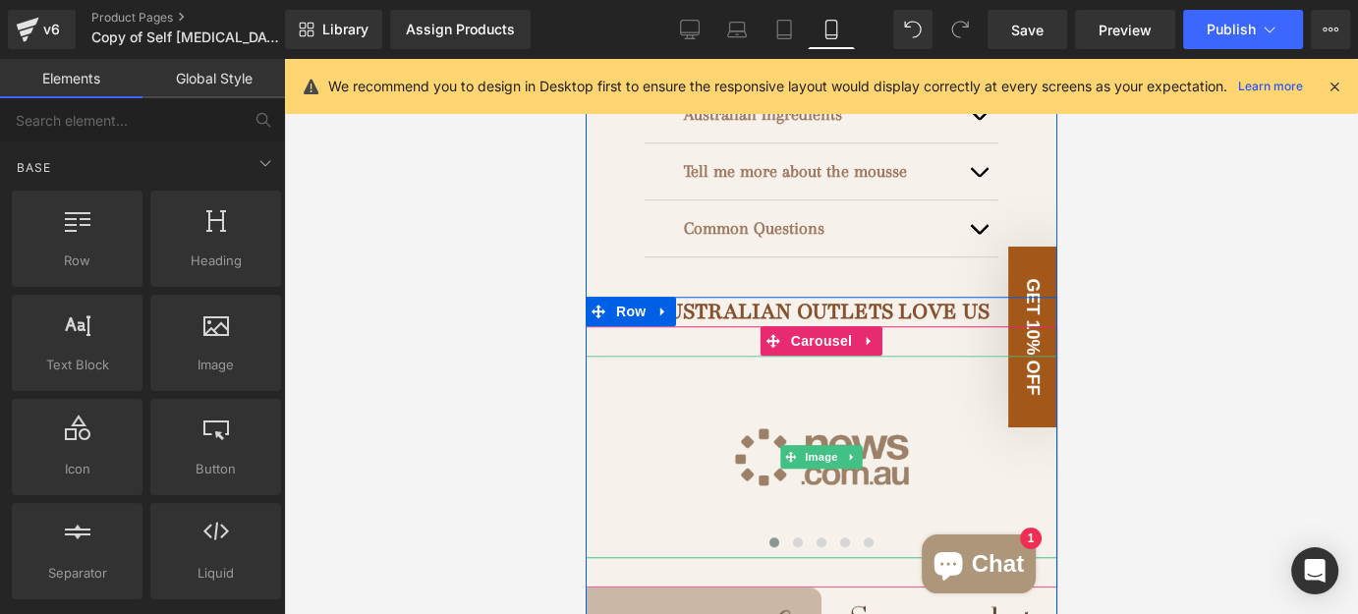
scroll to position [1607, 0]
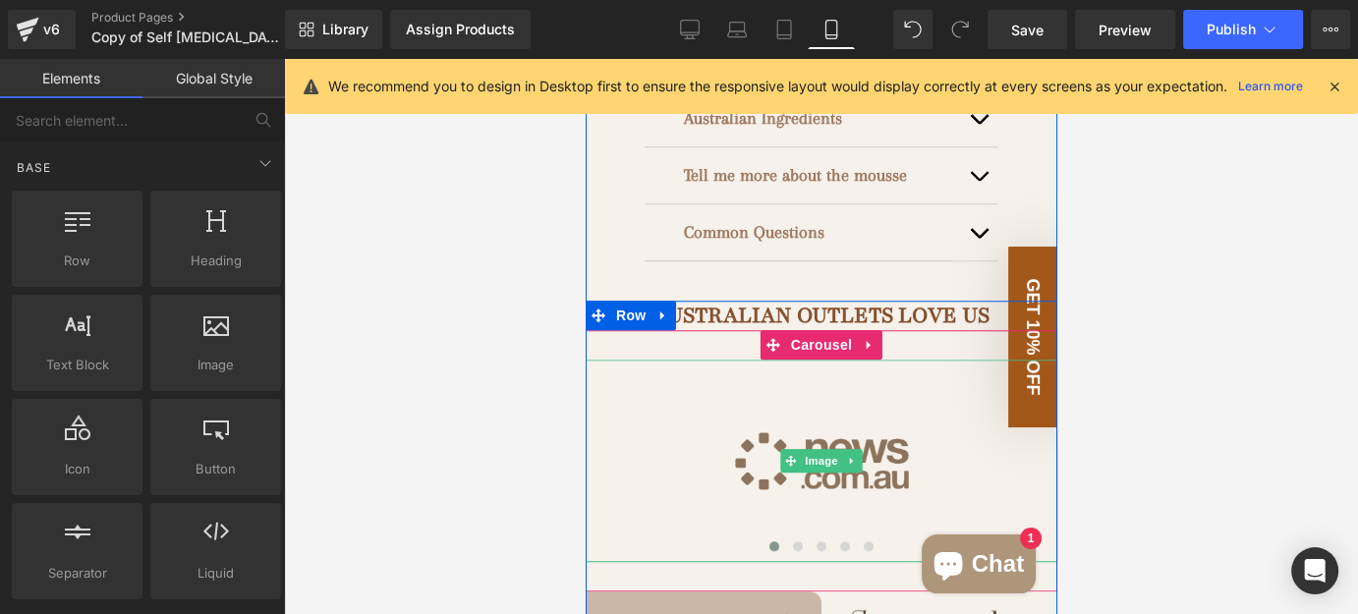
click at [736, 445] on img at bounding box center [820, 461] width 472 height 202
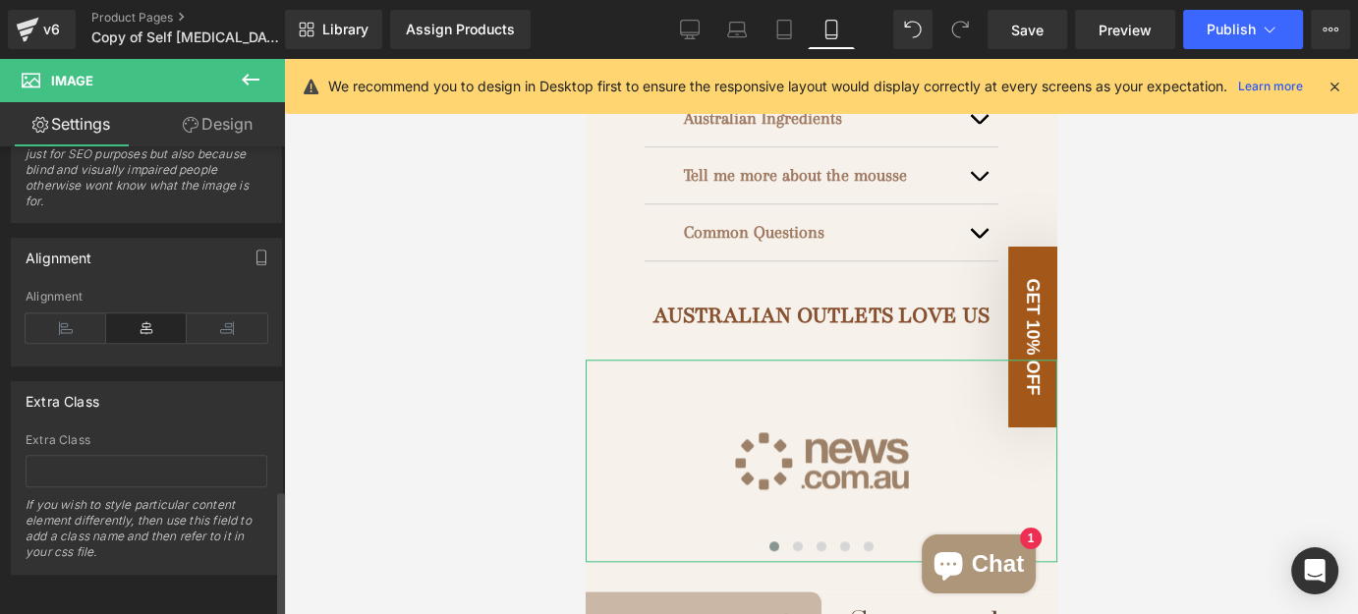
scroll to position [1265, 0]
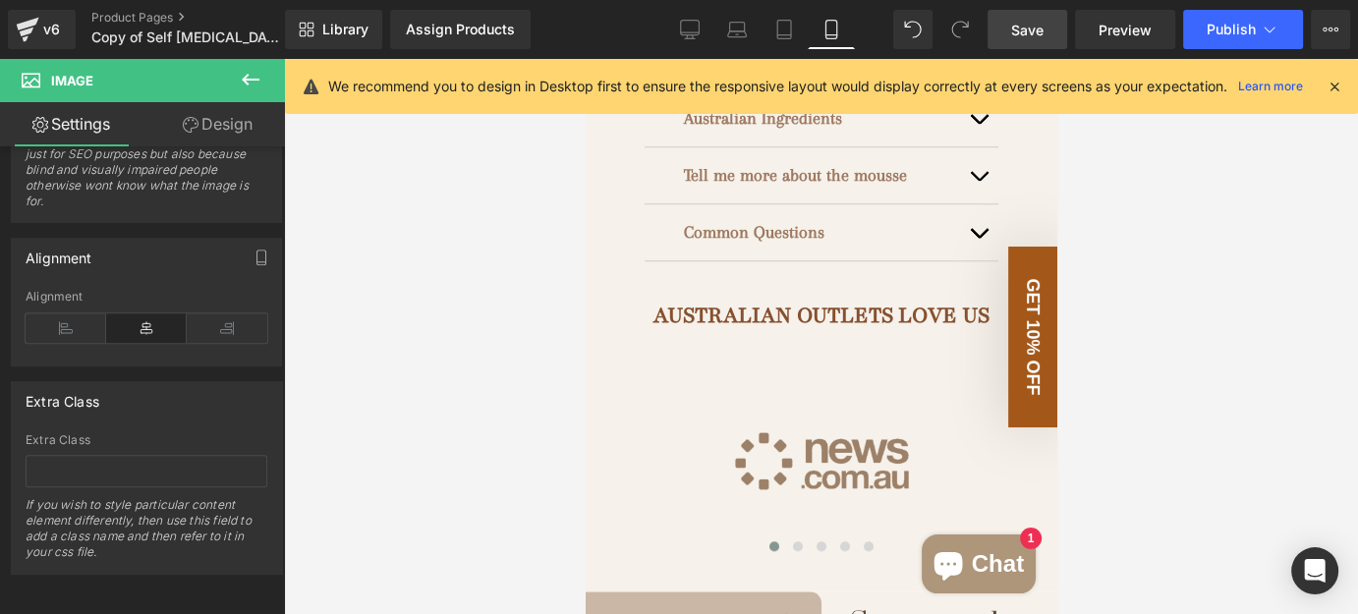
click at [1048, 26] on link "Save" at bounding box center [1027, 29] width 80 height 39
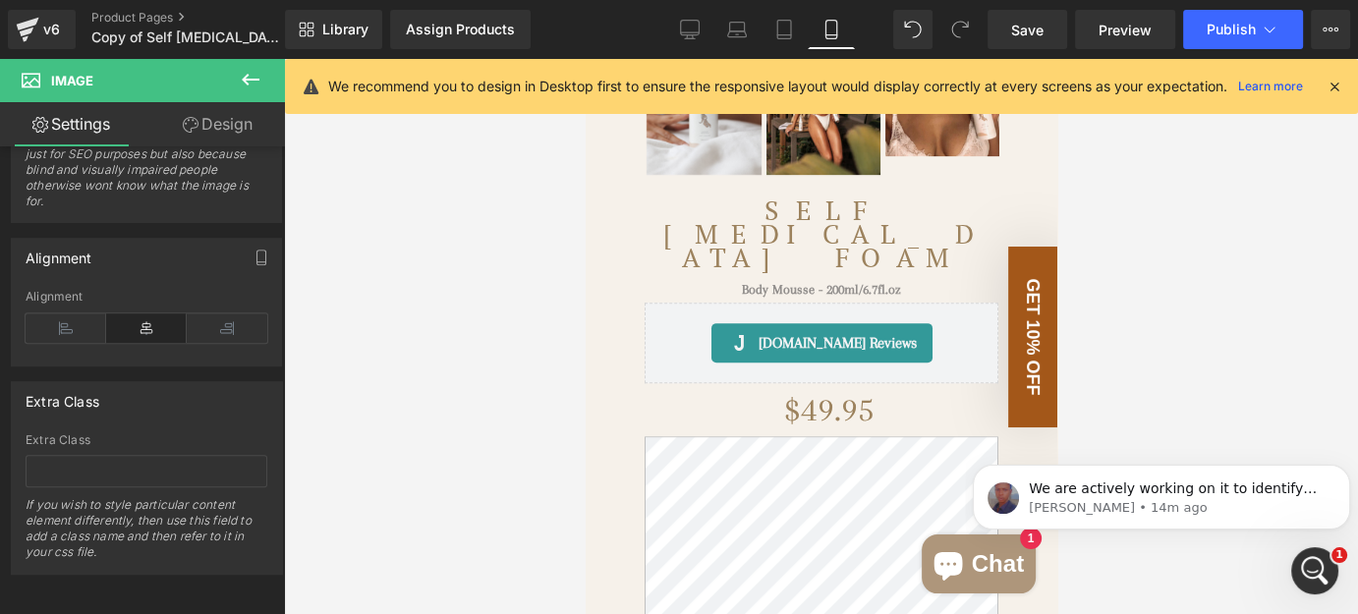
scroll to position [0, 0]
